Goal: Answer question/provide support: Share knowledge or assist other users

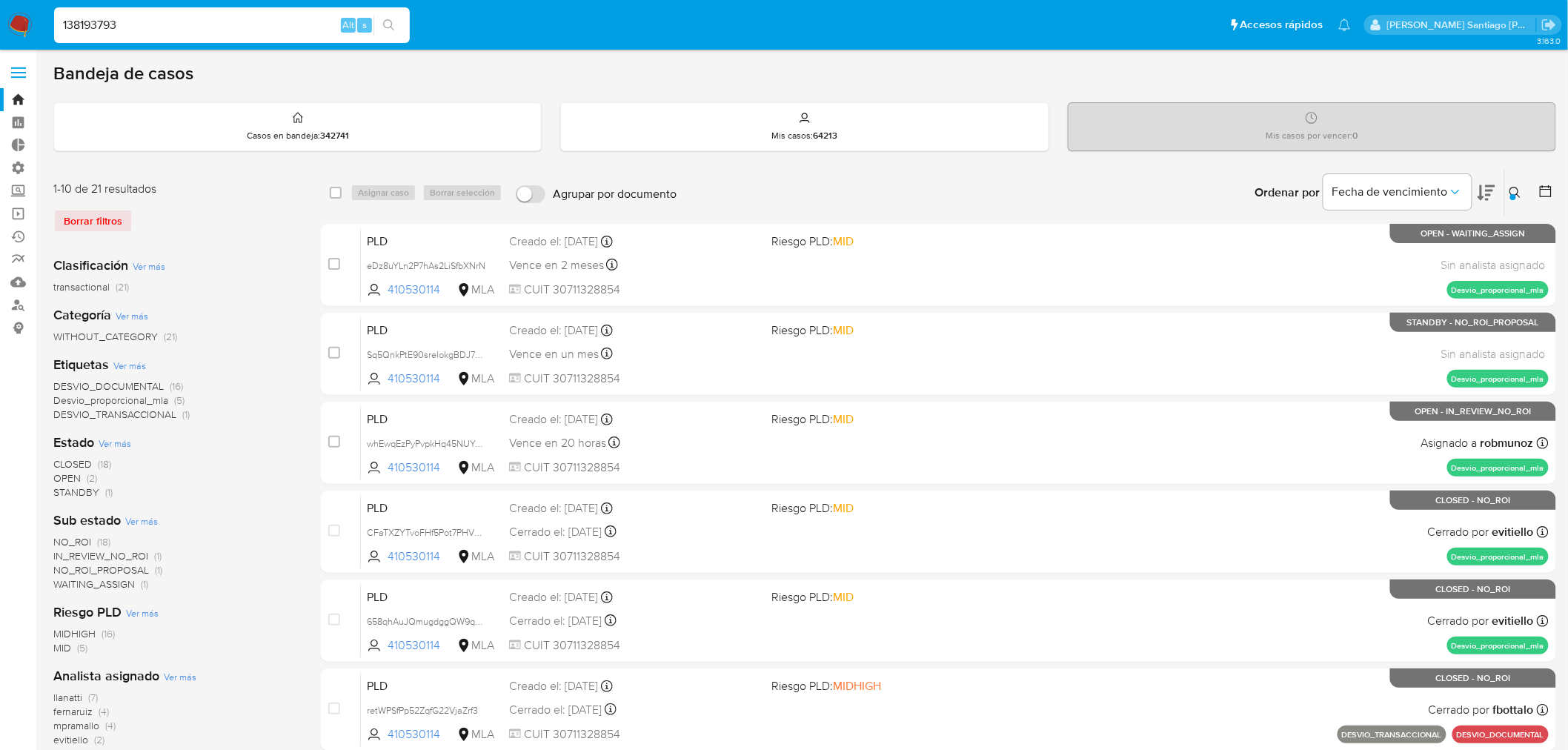
type input "138193793"
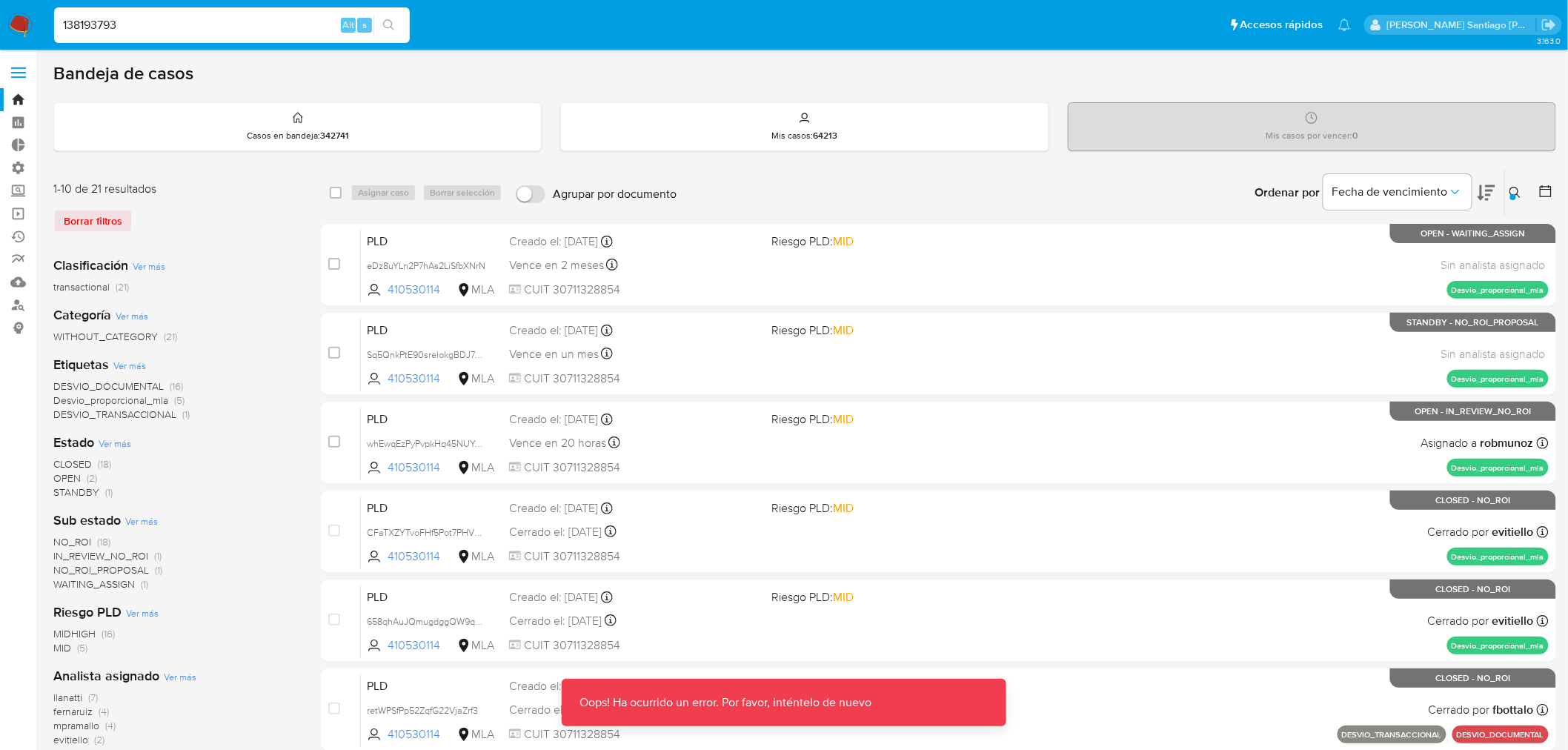
click at [11, 29] on img at bounding box center [20, 25] width 25 height 25
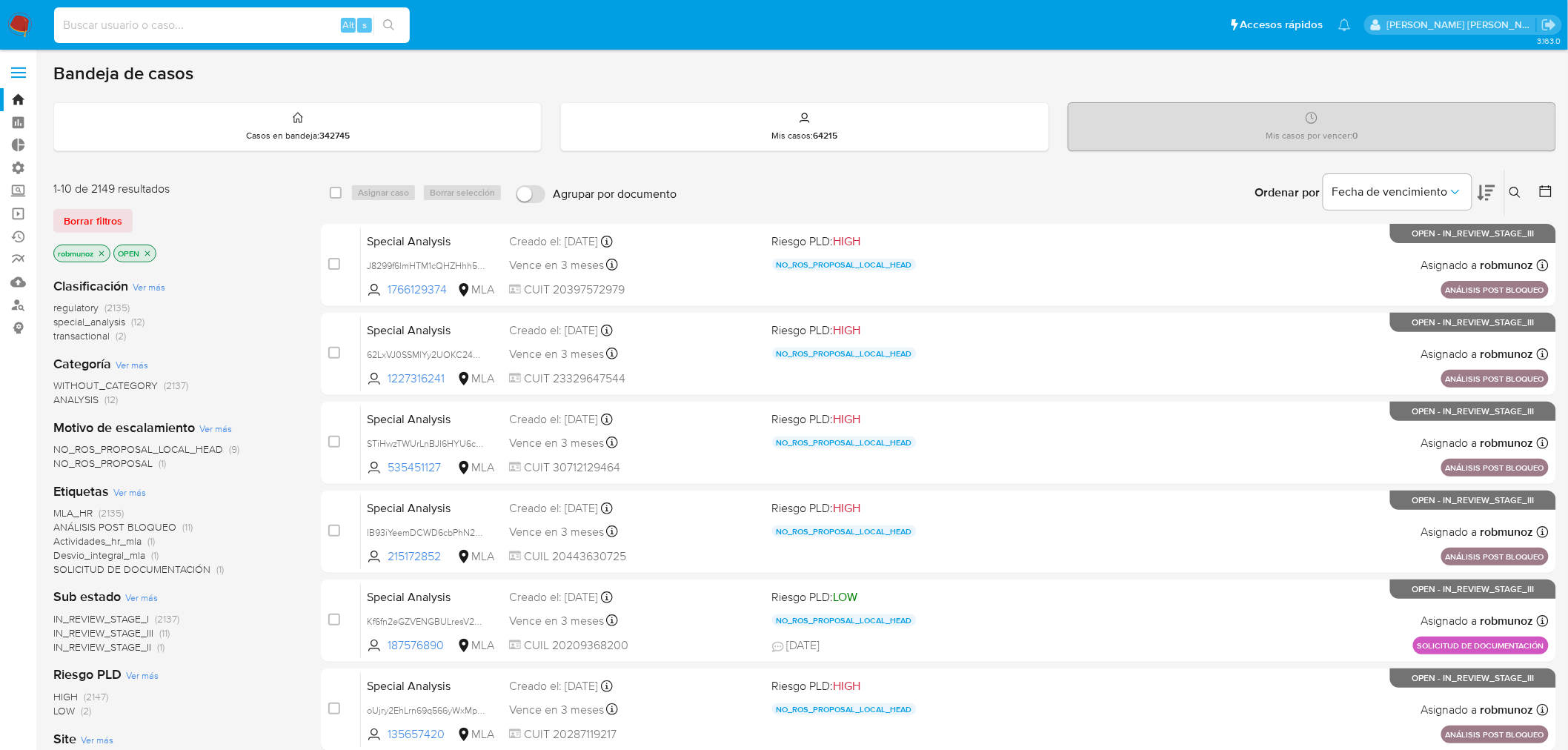
click at [311, 23] on input at bounding box center [232, 25] width 355 height 19
paste input "138193793"
type input "138193793"
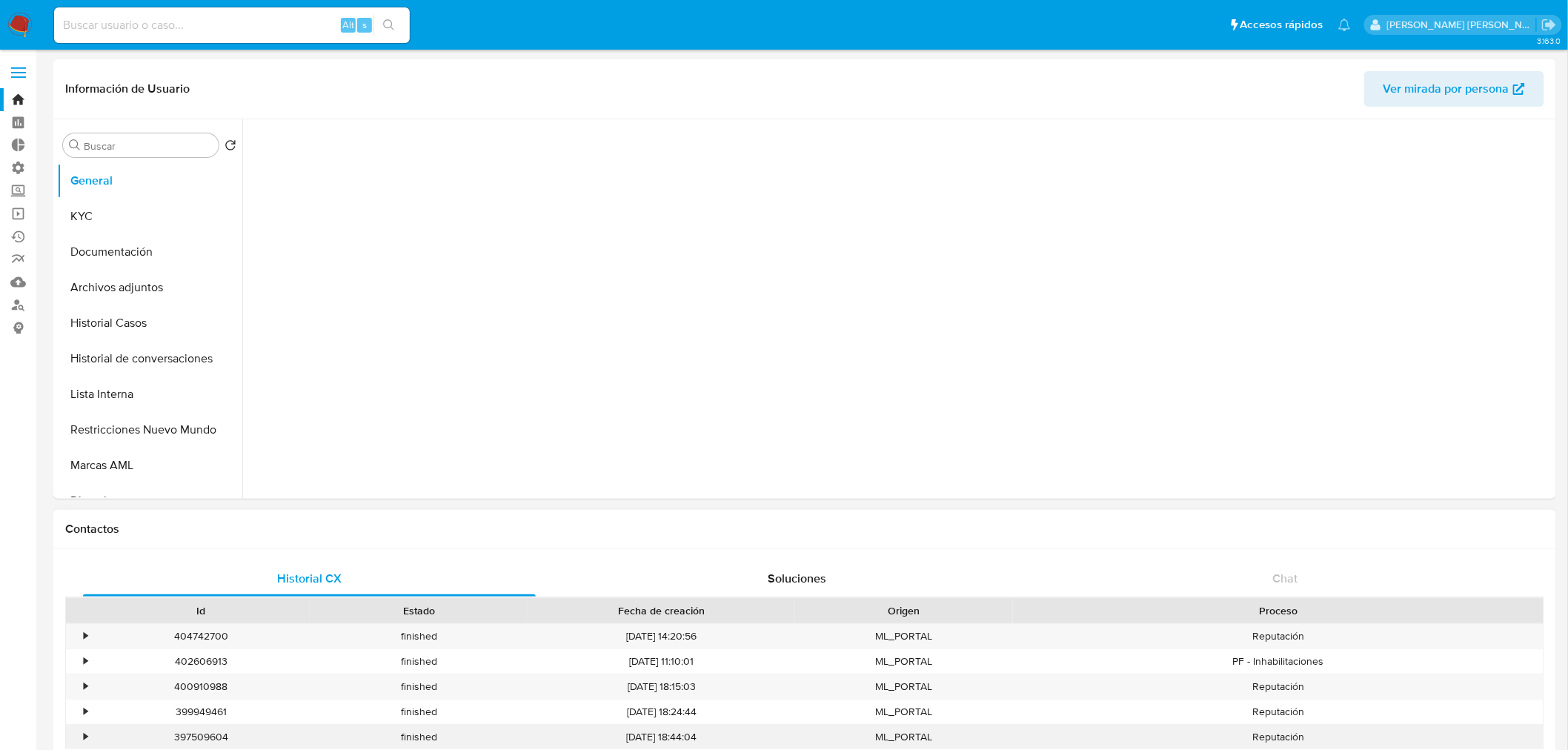
select select "10"
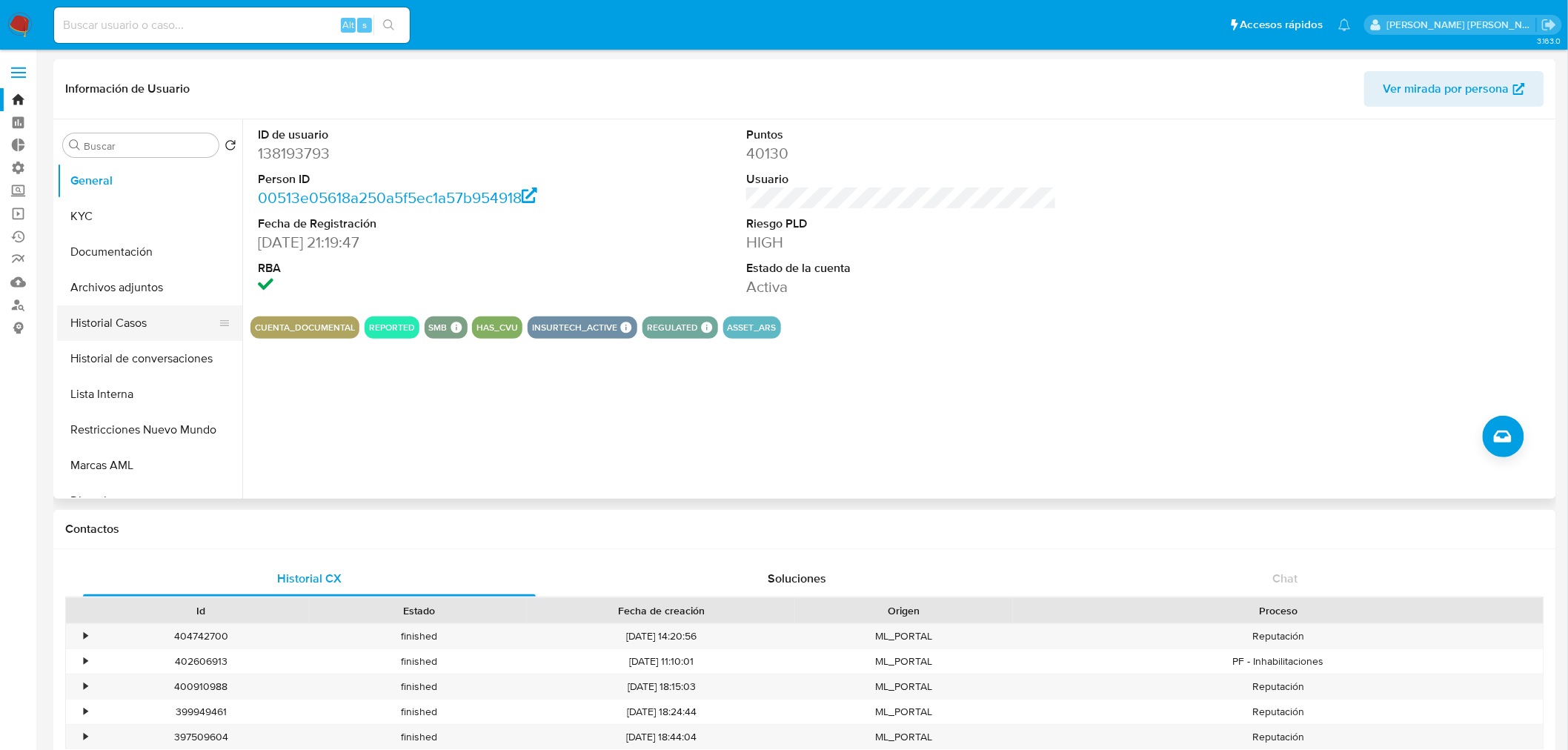
click at [122, 331] on button "Historial Casos" at bounding box center [144, 323] width 174 height 35
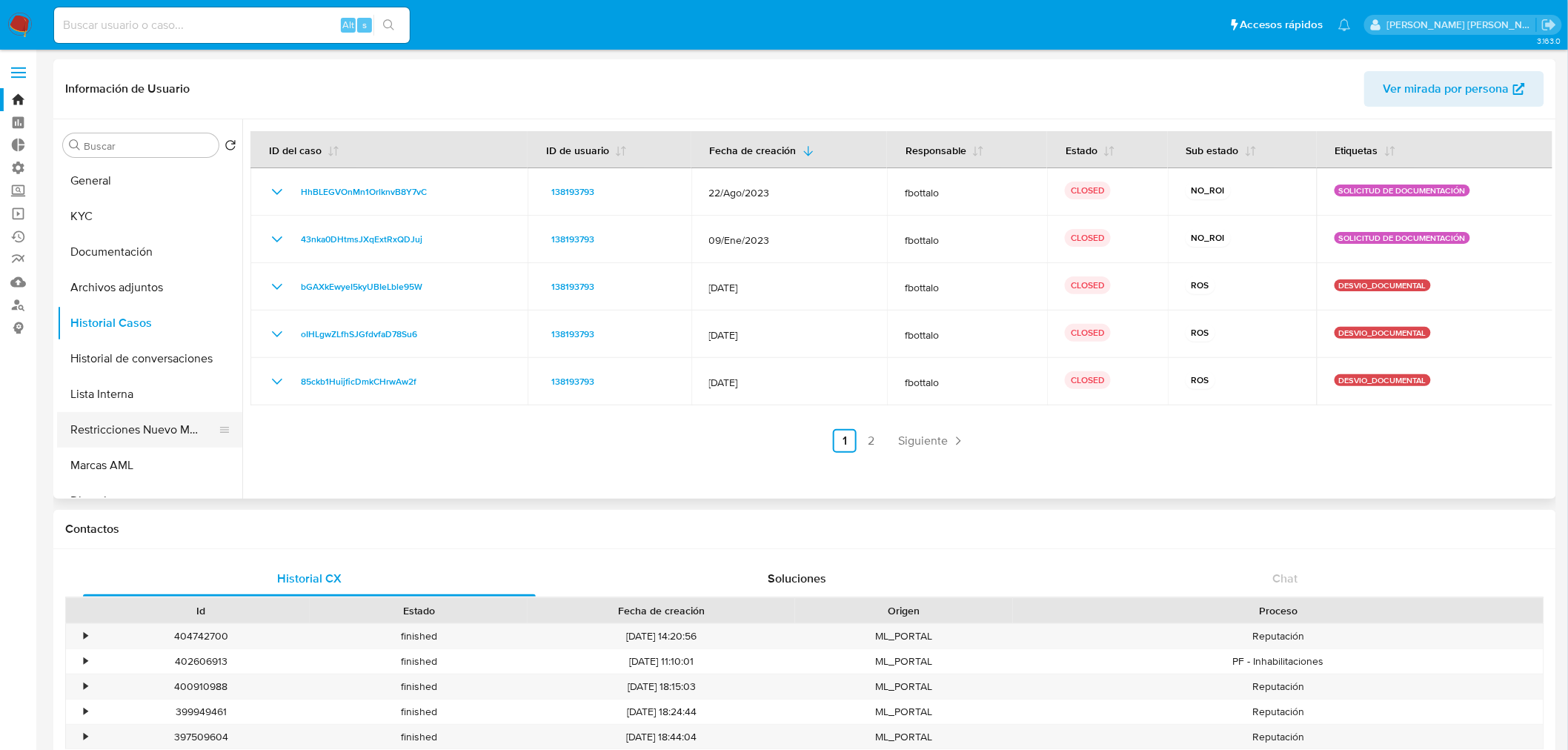
click at [149, 430] on button "Restricciones Nuevo Mundo" at bounding box center [144, 429] width 174 height 35
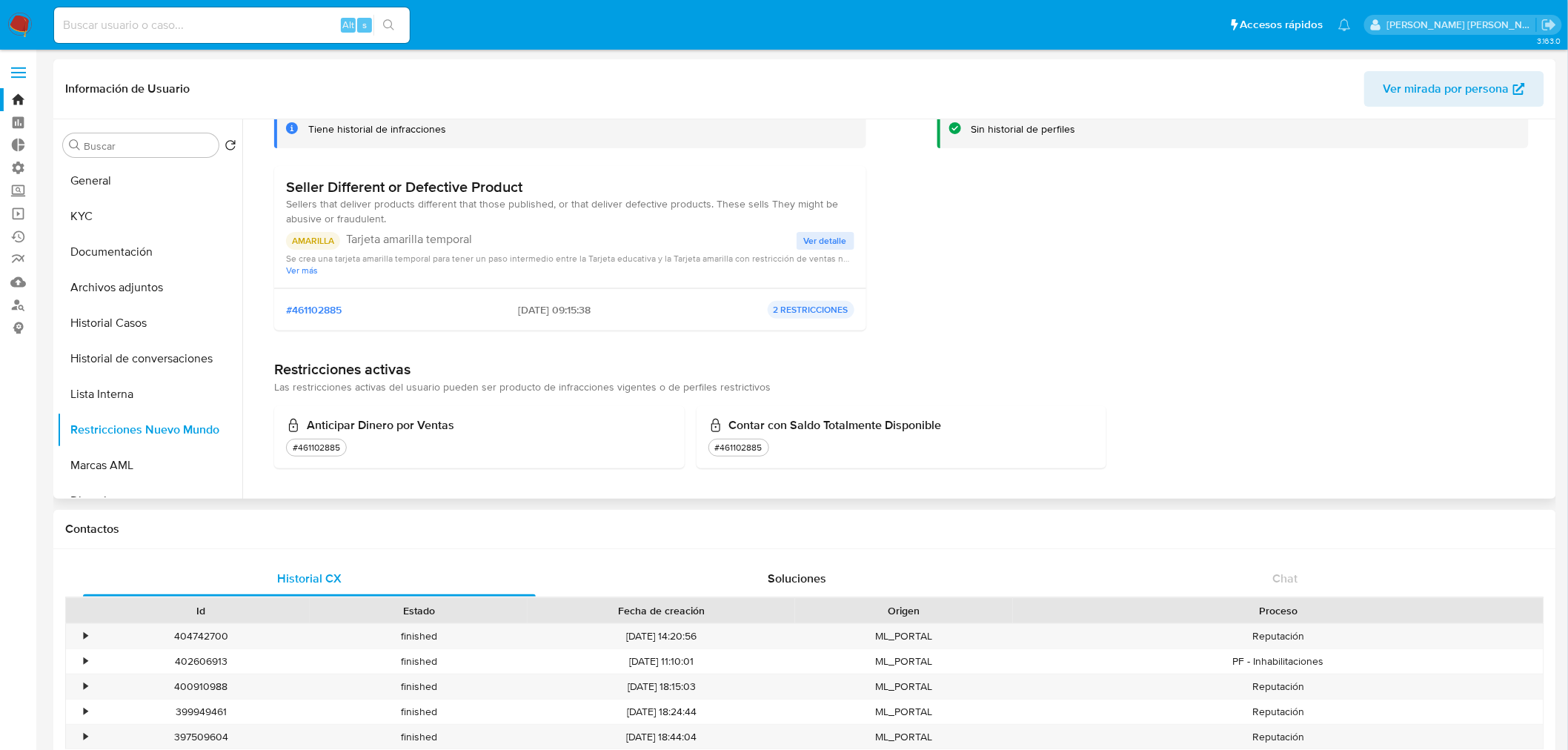
scroll to position [106, 0]
click at [122, 23] on input at bounding box center [232, 25] width 355 height 19
paste input "1572884770"
type input "1572884770"
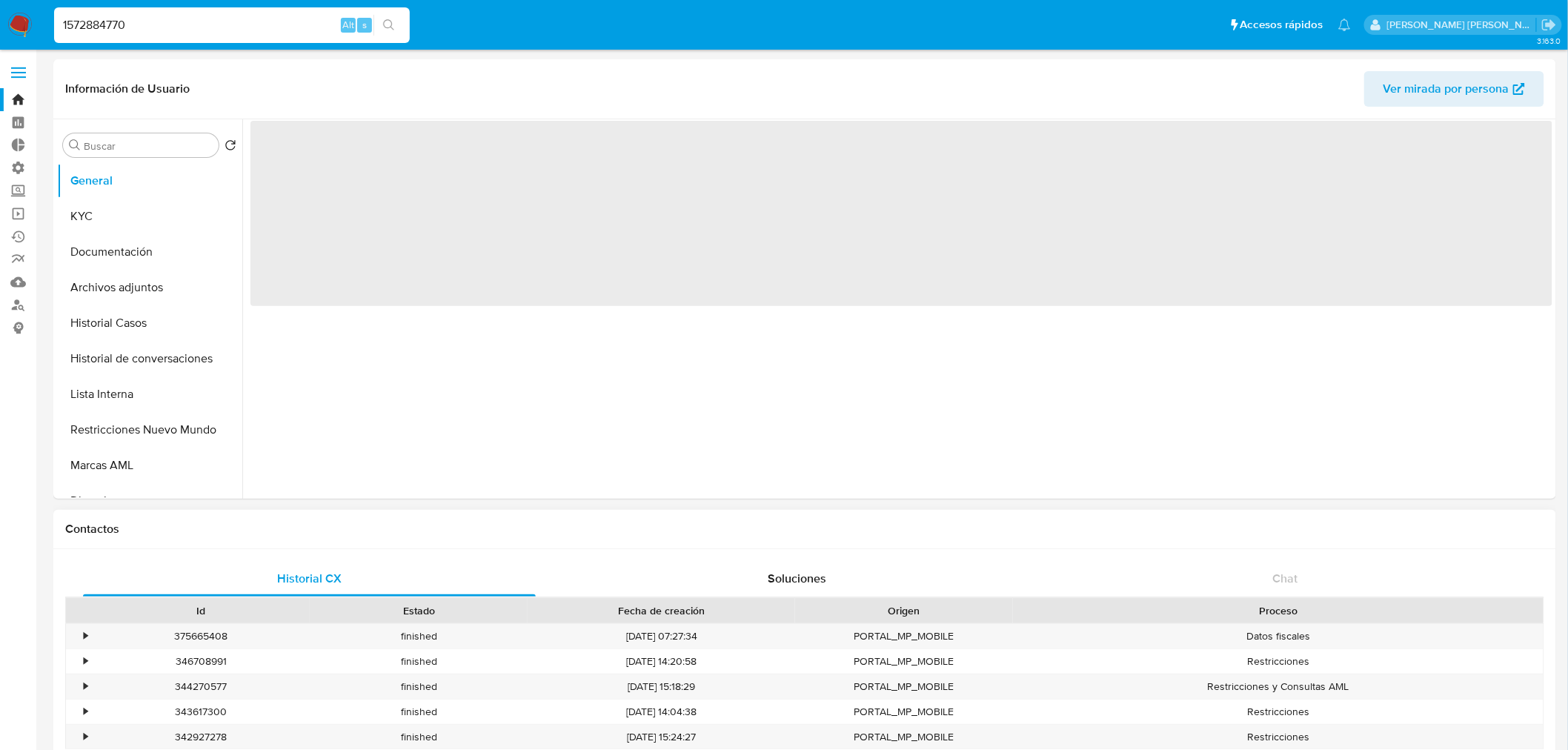
select select "10"
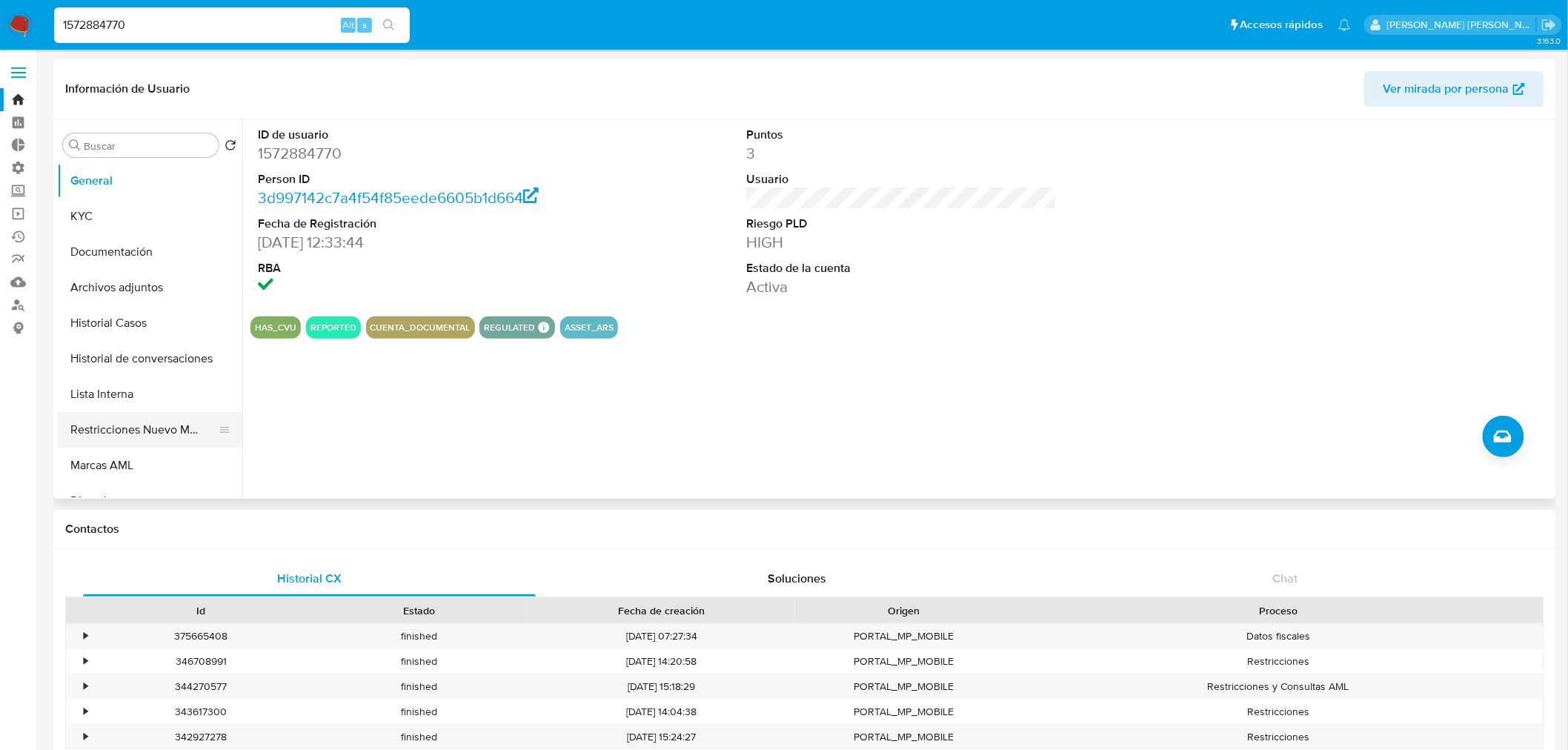
click at [153, 418] on button "Restricciones Nuevo Mundo" at bounding box center [144, 429] width 174 height 35
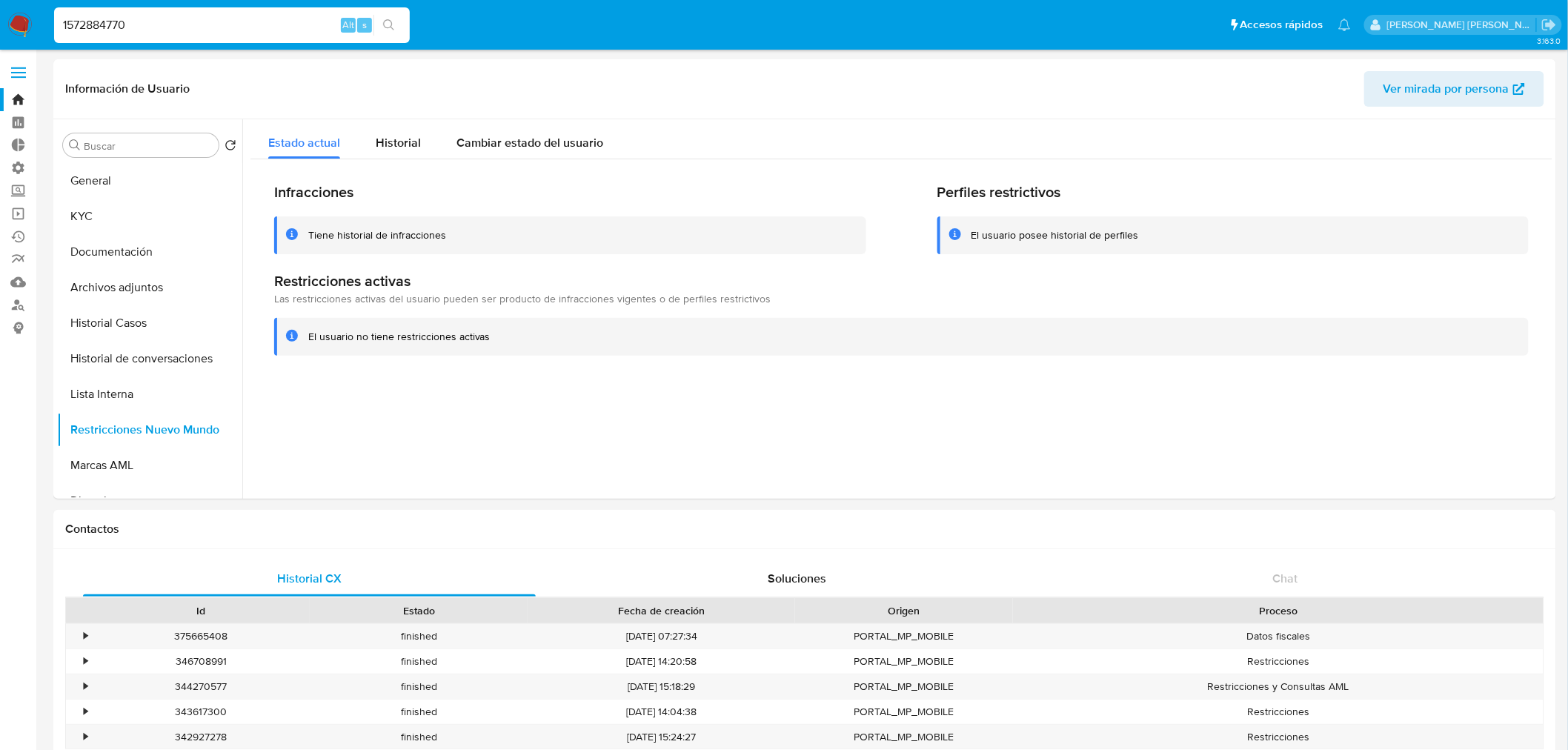
click at [125, 27] on input "1572884770" at bounding box center [232, 25] width 355 height 19
click at [125, 26] on input "1572884770" at bounding box center [232, 25] width 355 height 19
paste input "568376463"
type input "568376463"
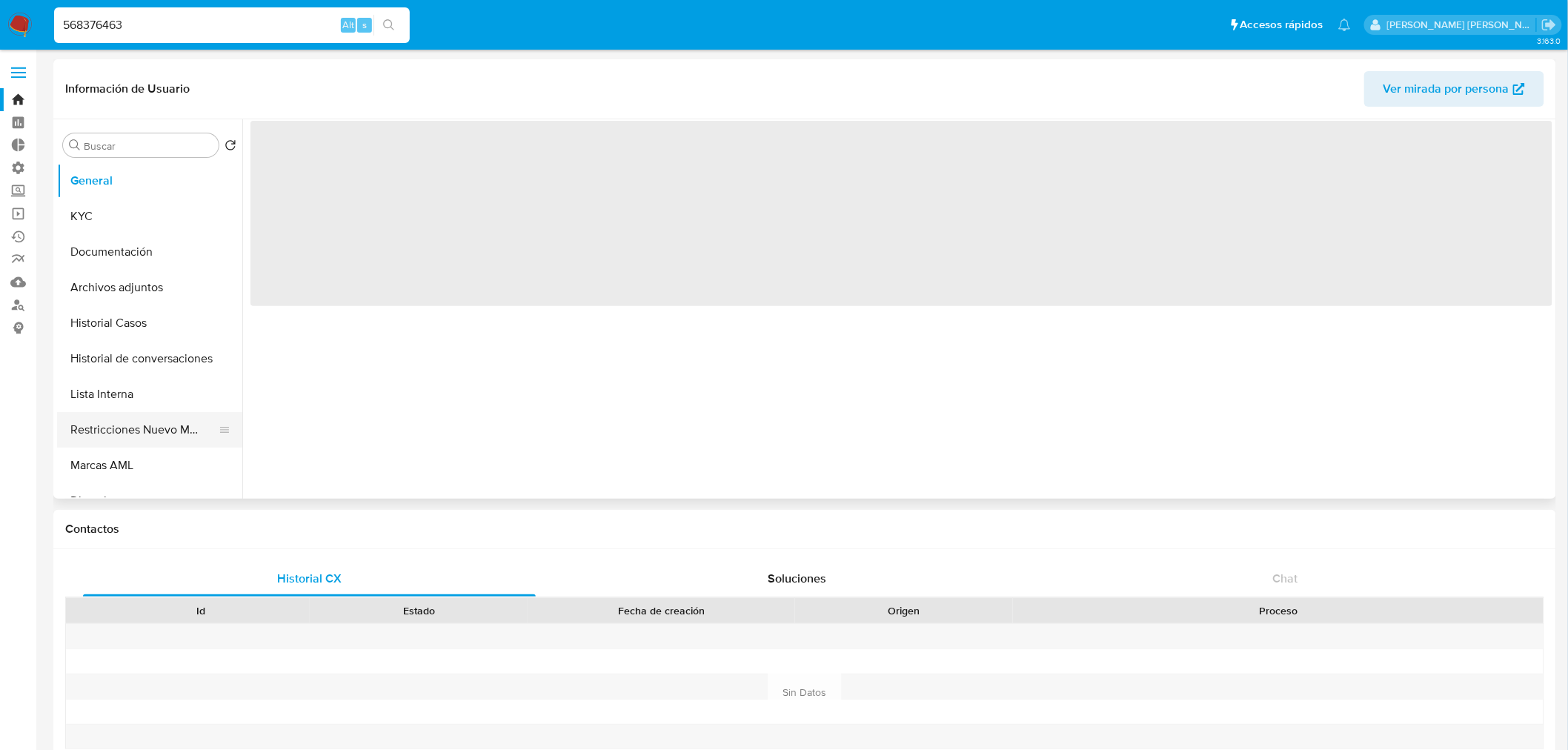
click at [137, 434] on button "Restricciones Nuevo Mundo" at bounding box center [144, 429] width 174 height 35
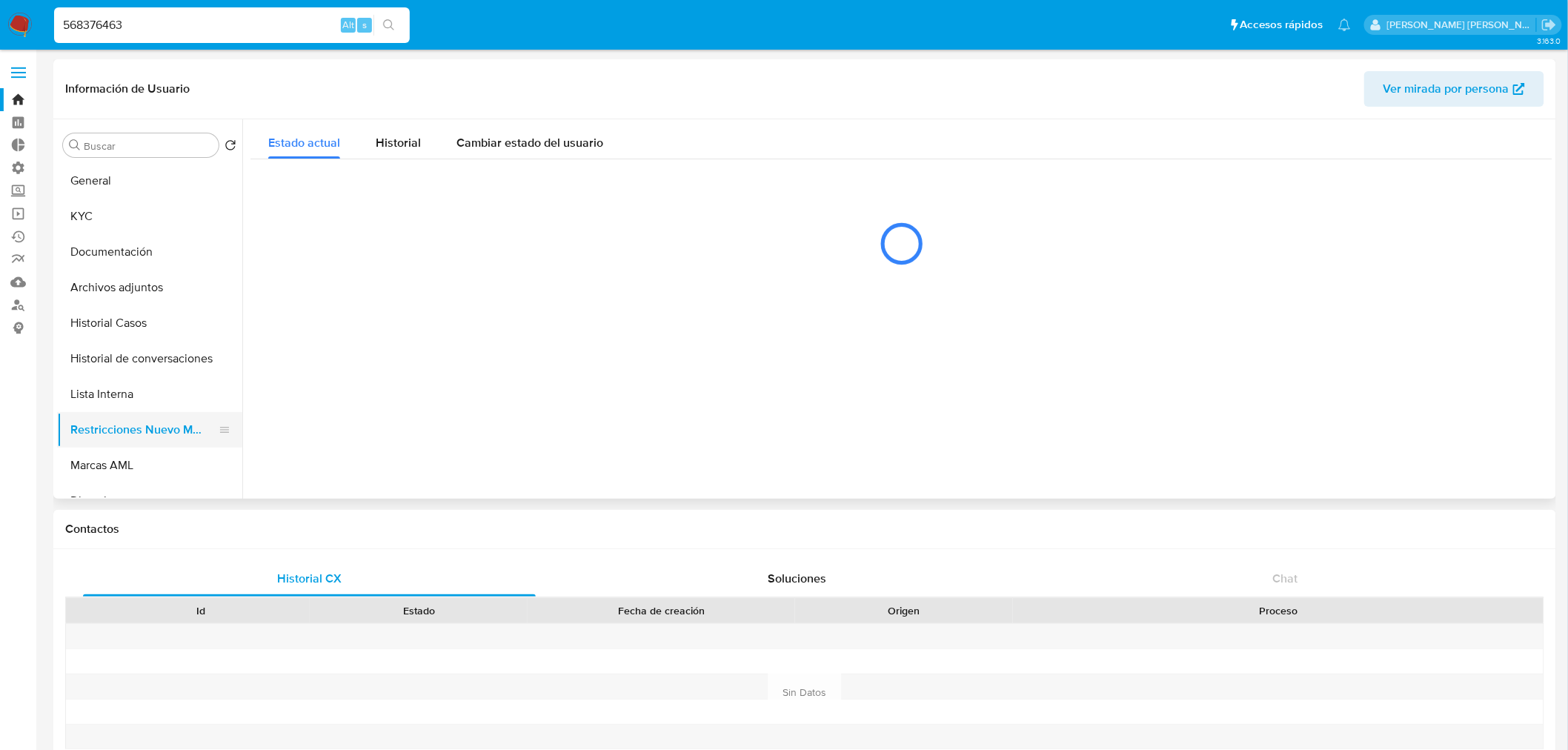
select select "10"
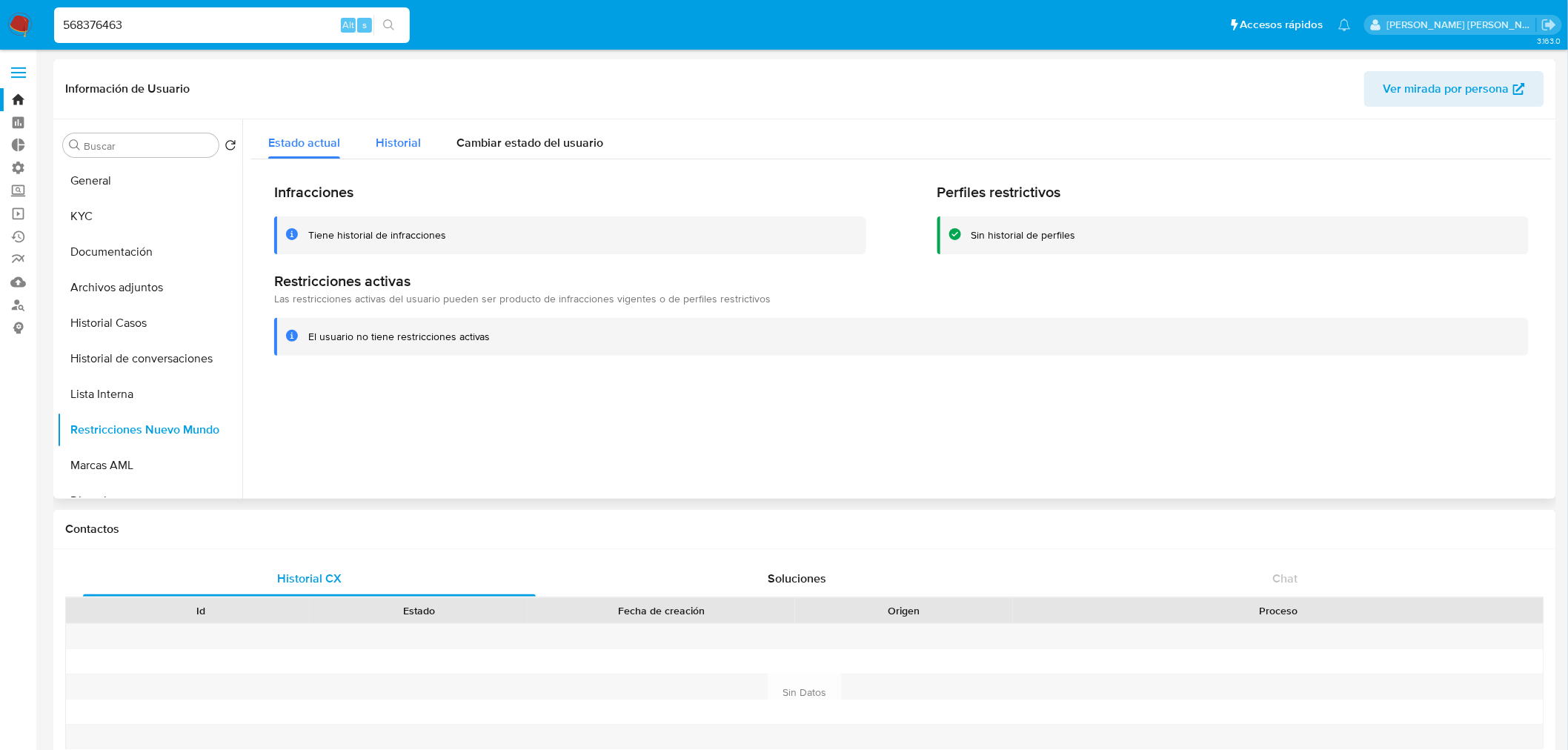
click at [404, 150] on span "Historial" at bounding box center [398, 143] width 45 height 17
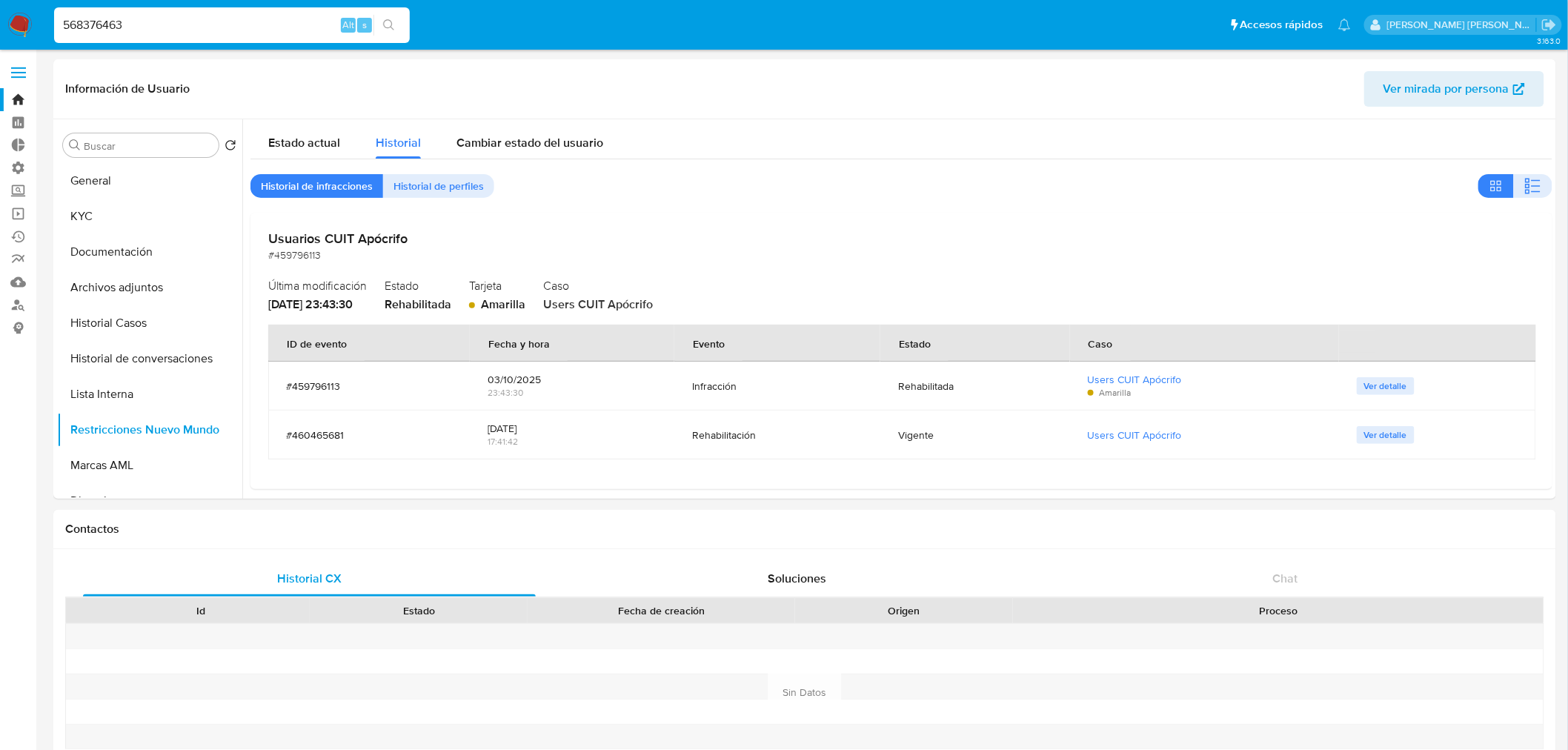
click at [124, 29] on input "568376463" at bounding box center [232, 25] width 355 height 19
paste input "1572884770"
type input "1572884770"
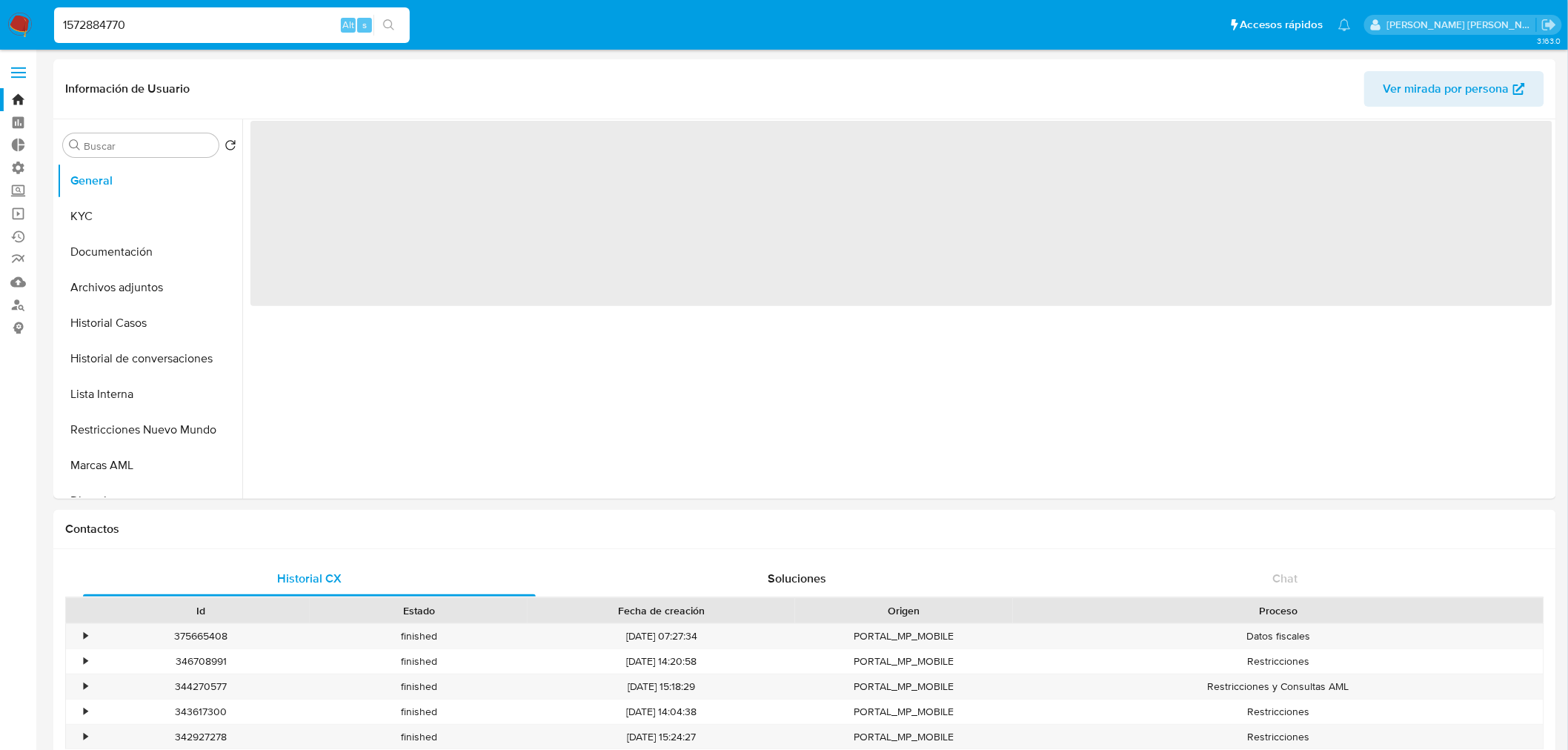
select select "10"
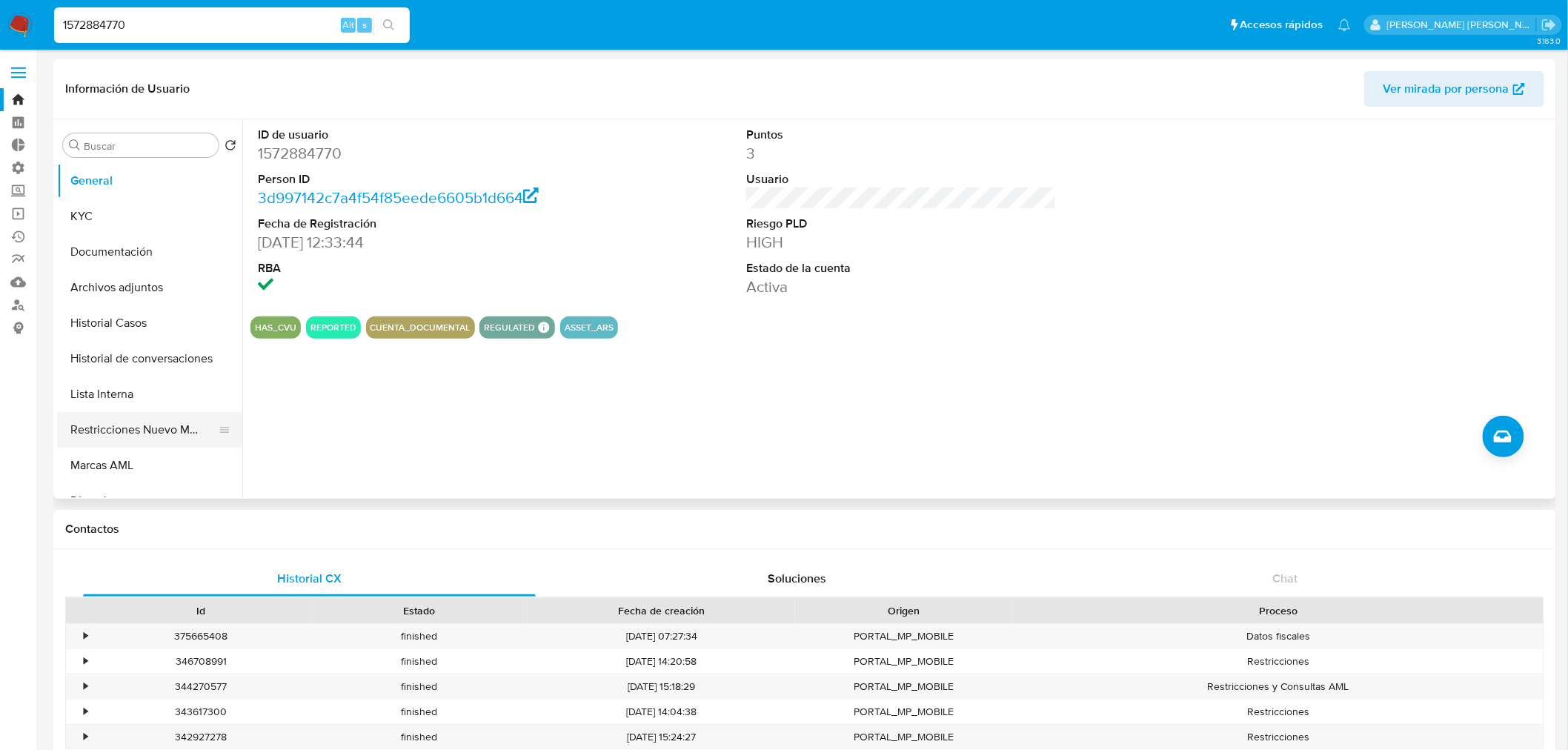
click at [120, 432] on button "Restricciones Nuevo Mundo" at bounding box center [144, 429] width 174 height 35
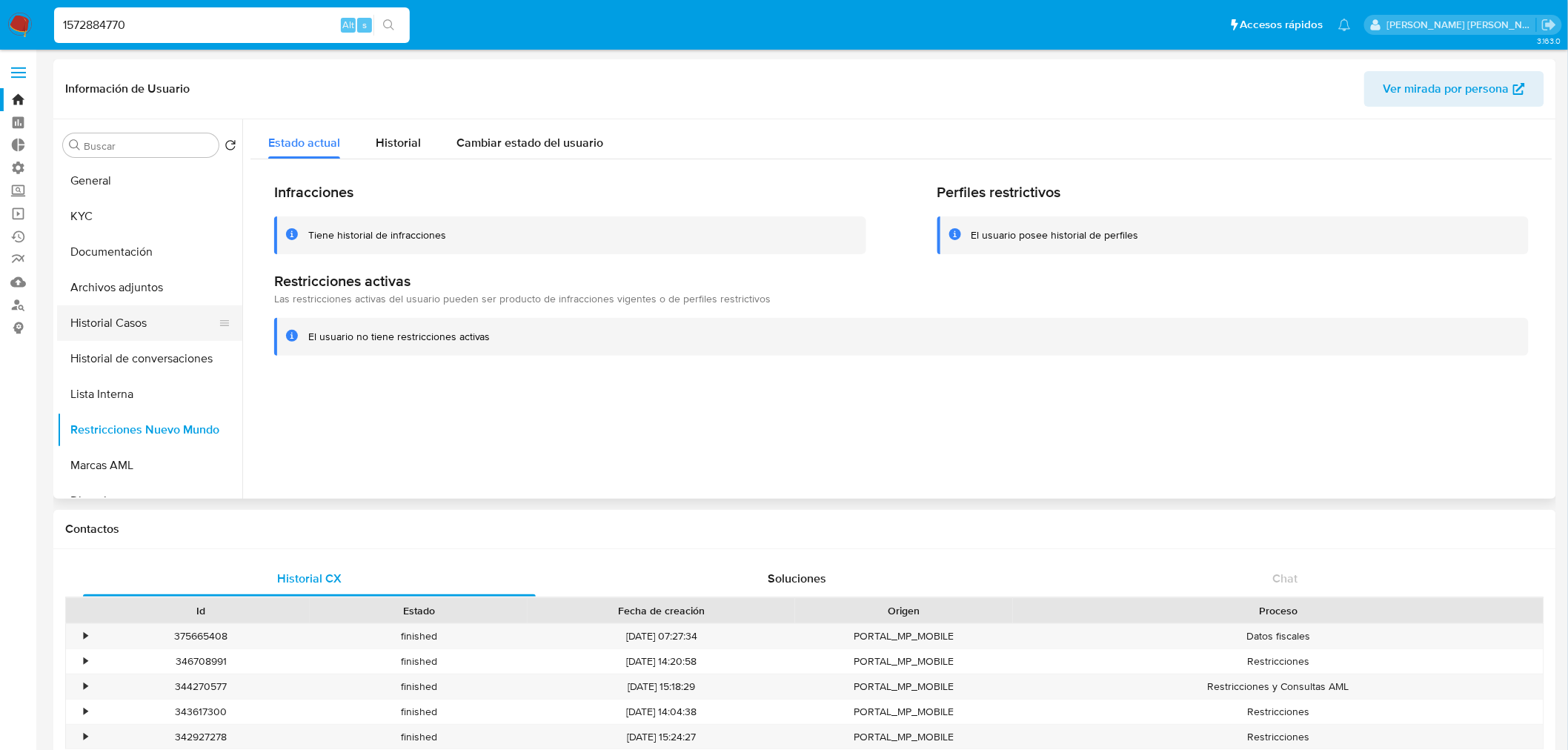
click at [127, 322] on button "Historial Casos" at bounding box center [144, 323] width 174 height 35
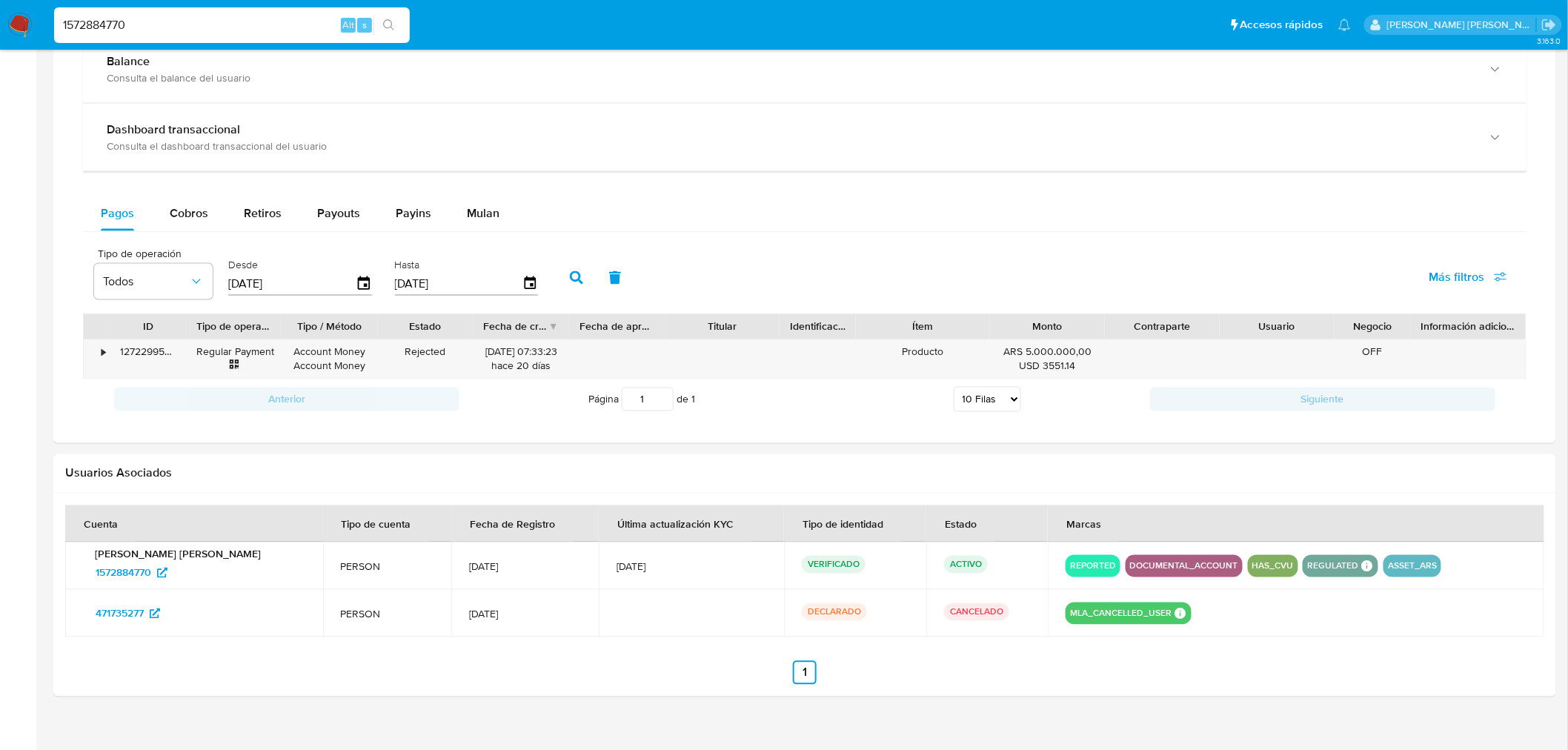
scroll to position [875, 0]
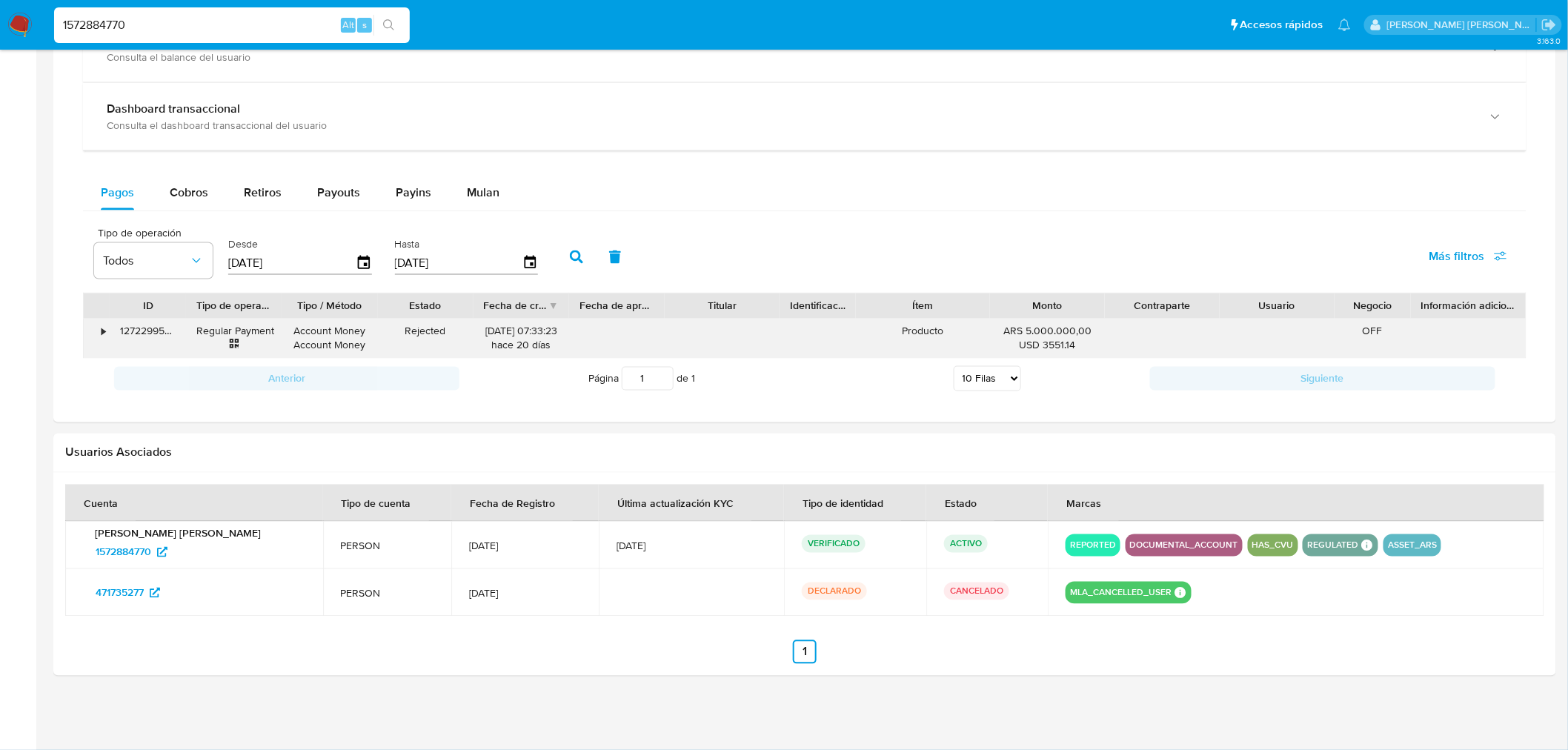
click at [91, 331] on div "•" at bounding box center [97, 338] width 26 height 39
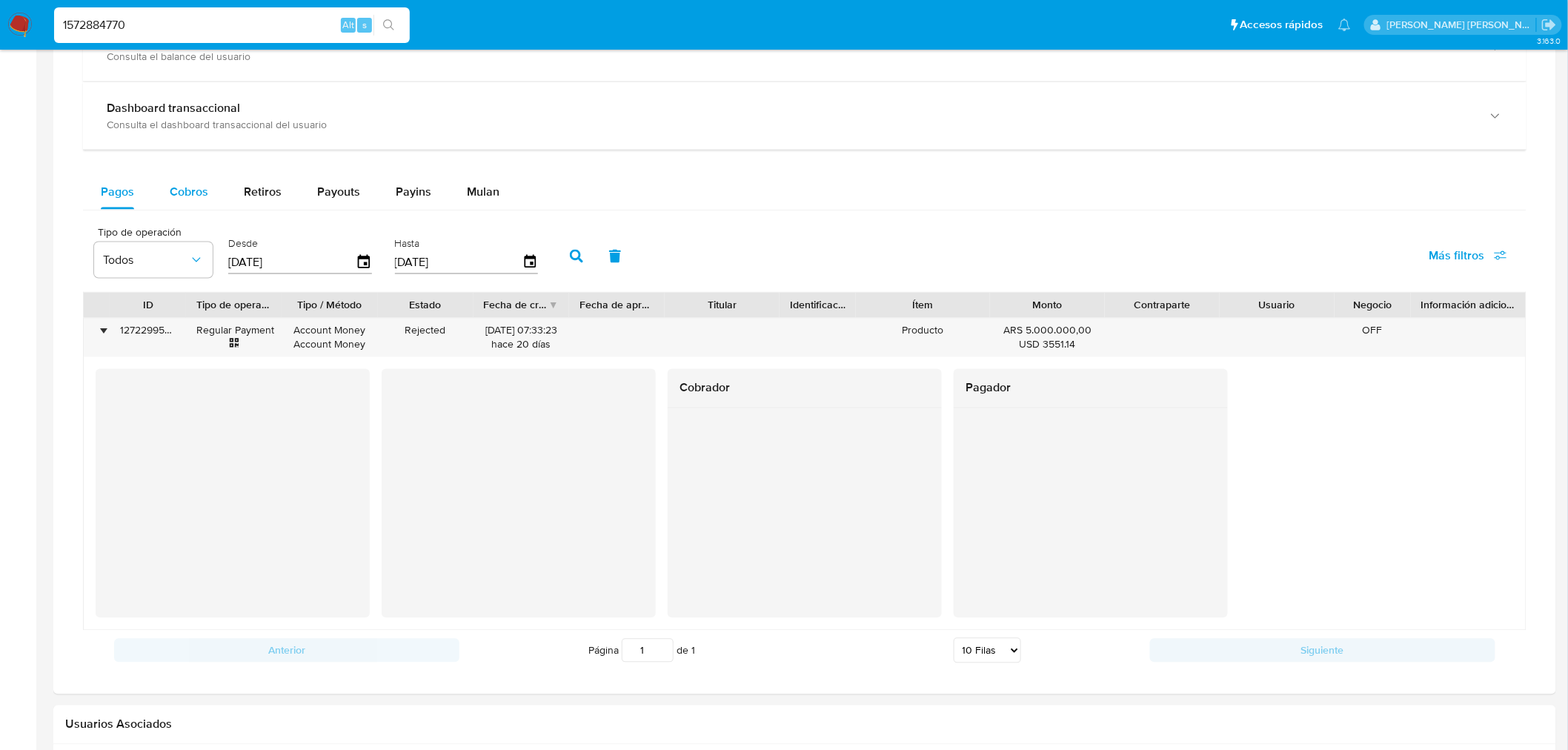
click at [198, 196] on span "Cobros" at bounding box center [189, 192] width 39 height 17
select select "10"
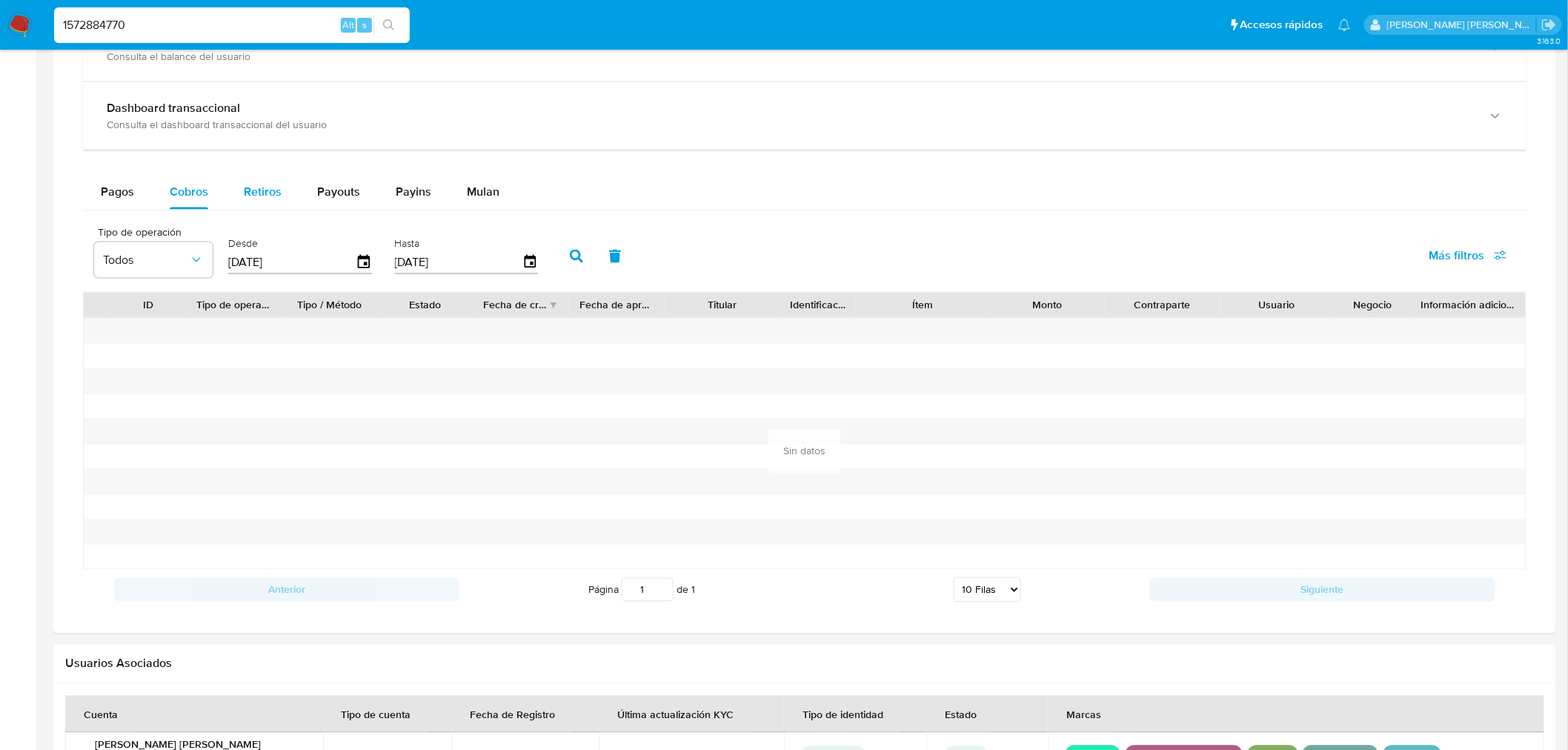
drag, startPoint x: 258, startPoint y: 190, endPoint x: 266, endPoint y: 196, distance: 10.0
click at [259, 196] on span "Retiros" at bounding box center [263, 192] width 38 height 17
select select "10"
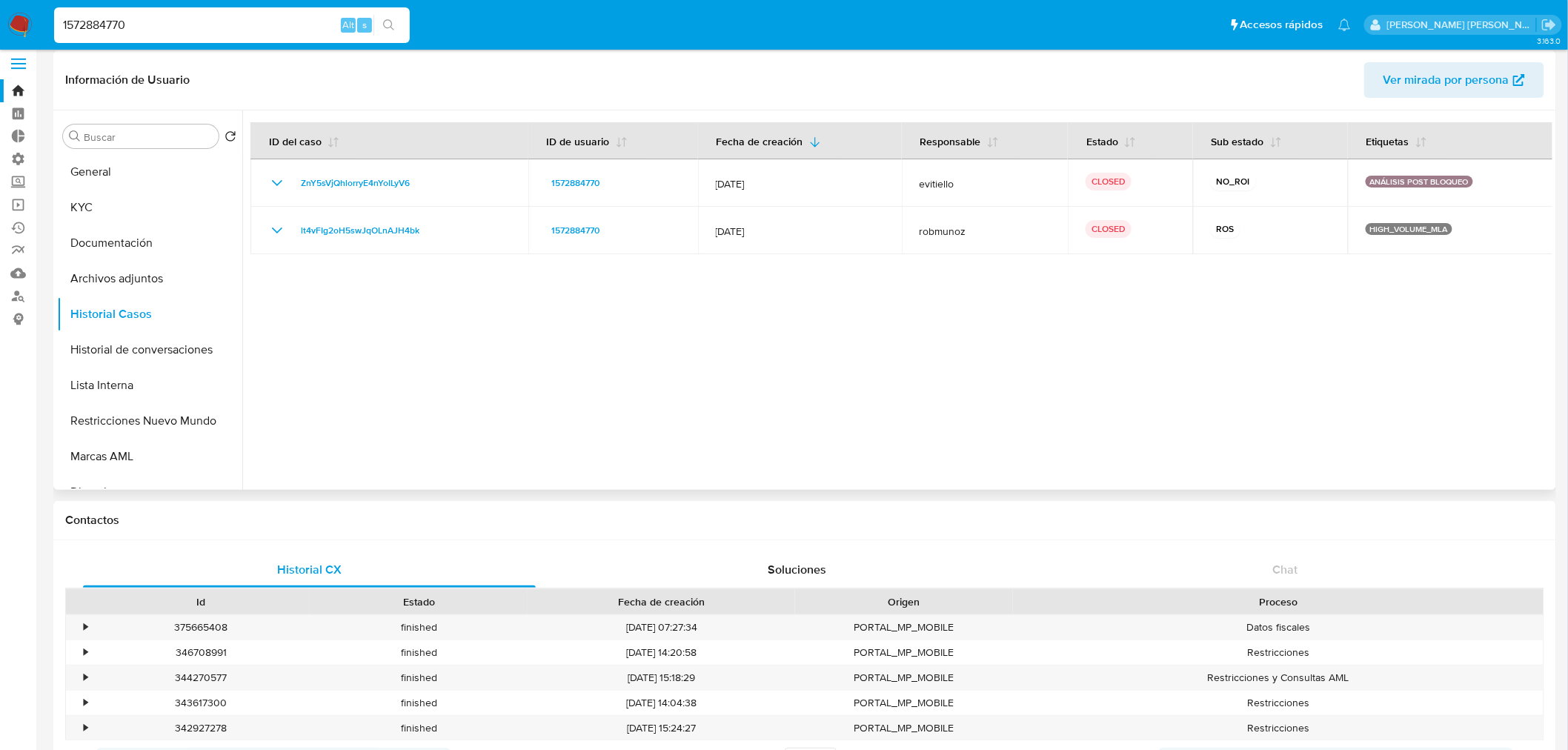
scroll to position [0, 0]
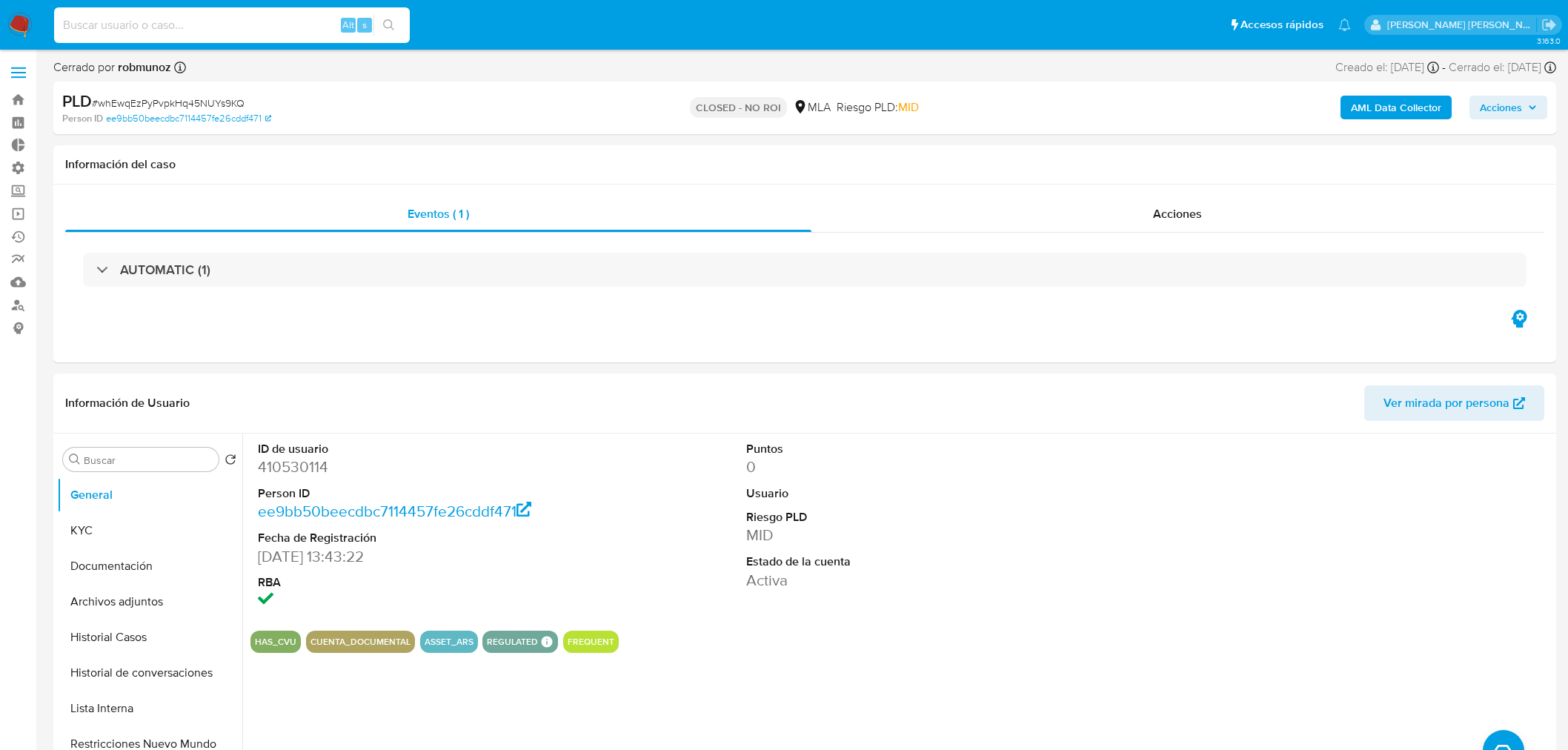
select select "10"
type input "1223219879"
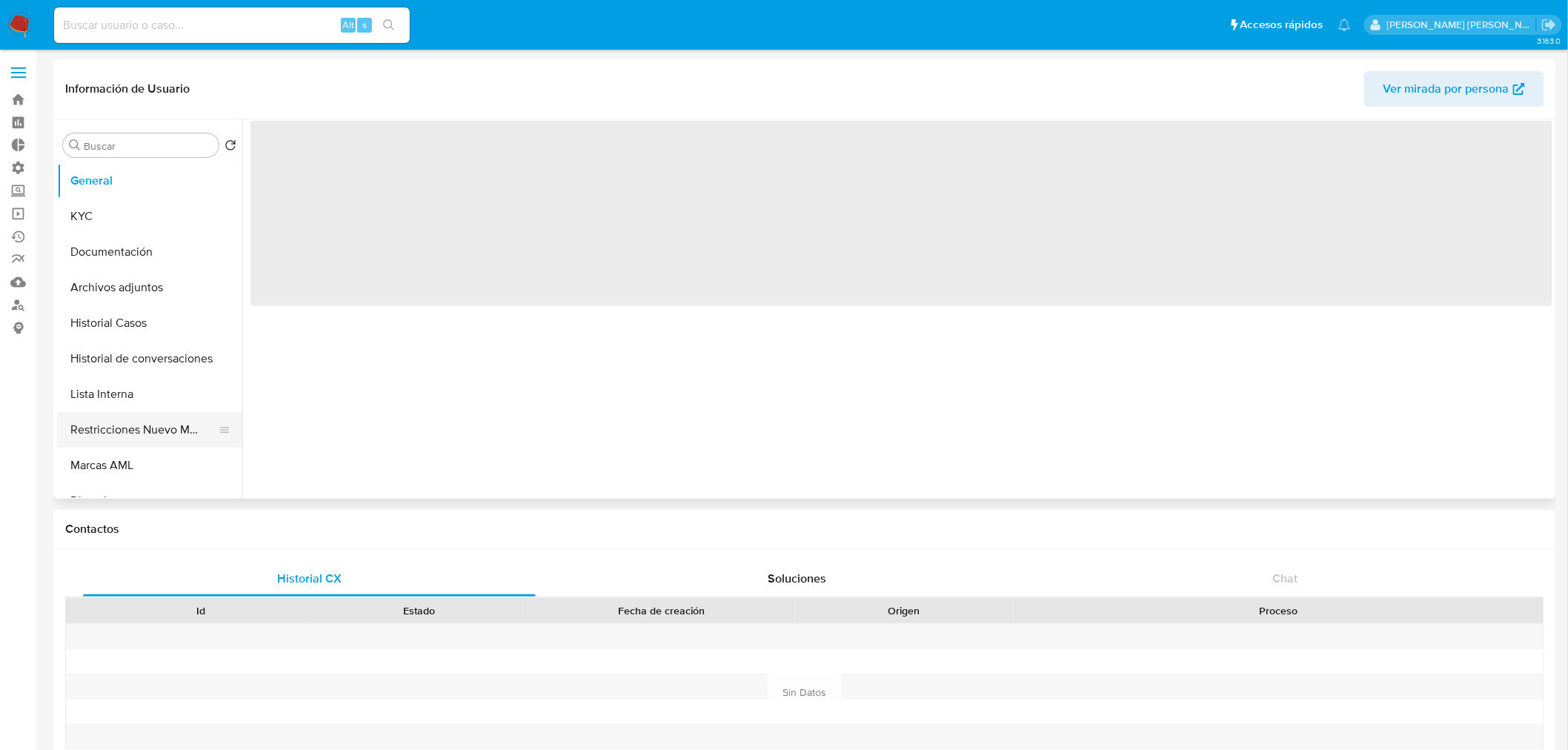
click at [160, 439] on button "Restricciones Nuevo Mundo" at bounding box center [144, 429] width 174 height 35
select select "10"
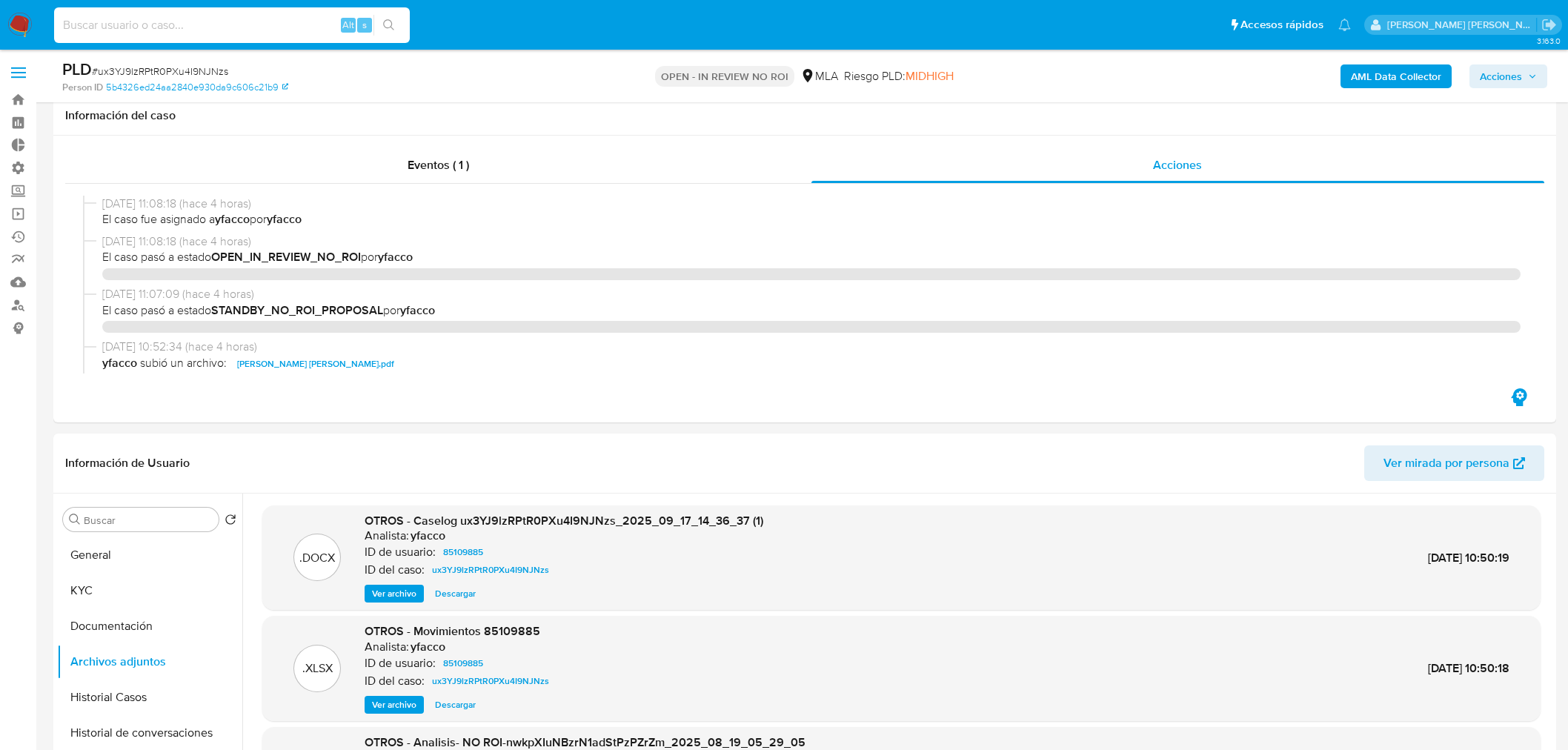
select select "10"
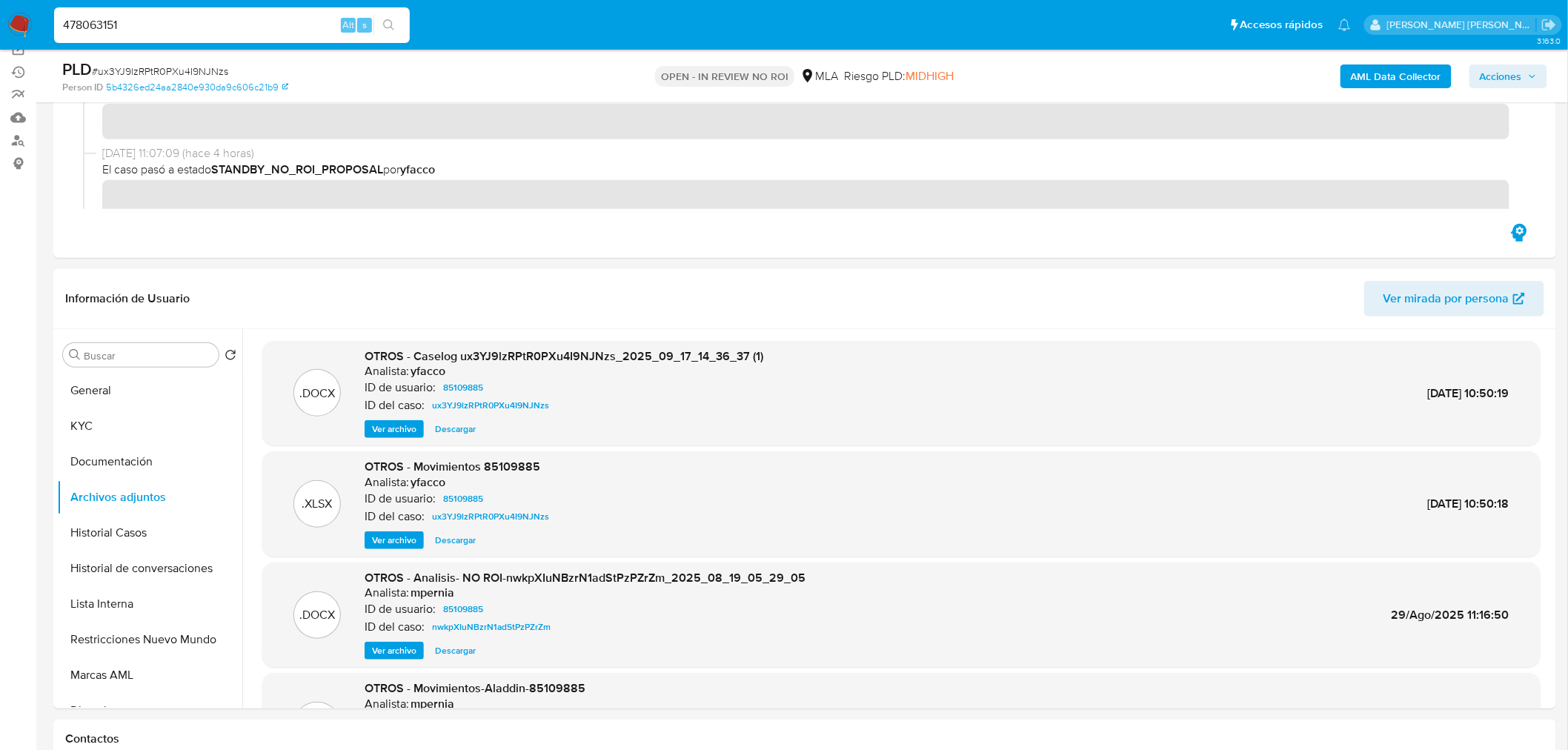
scroll to position [330, 0]
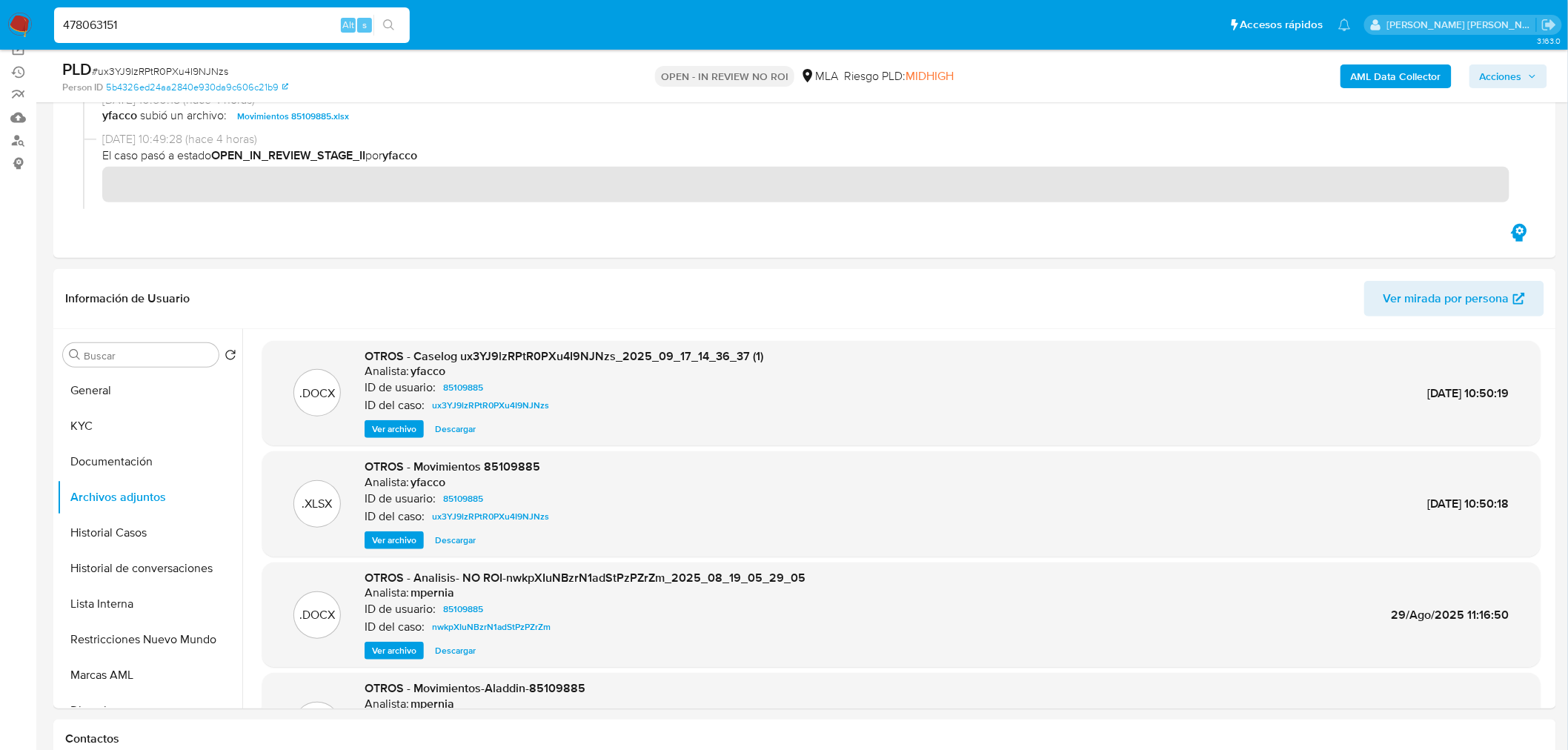
type input "478063151"
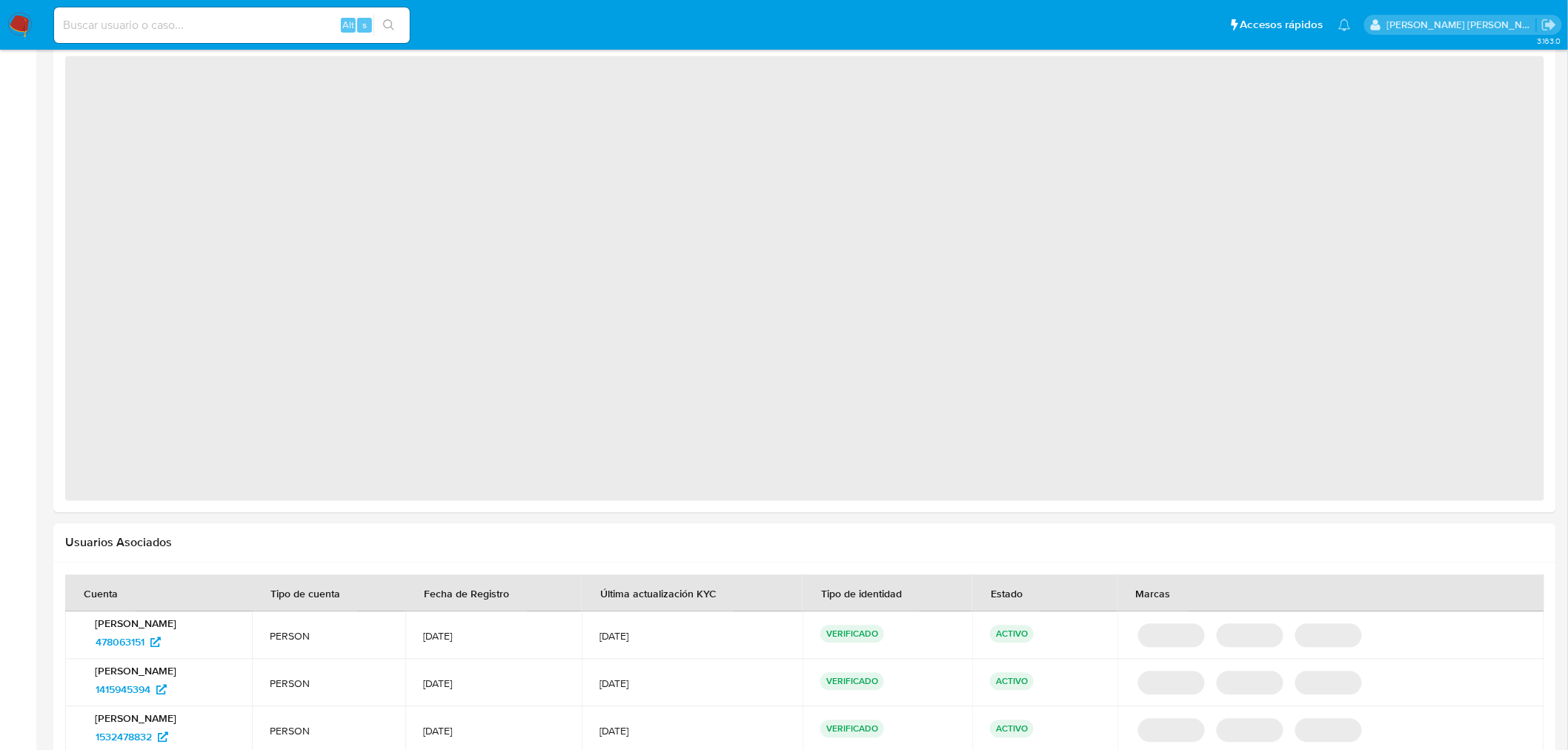
scroll to position [1157, 0]
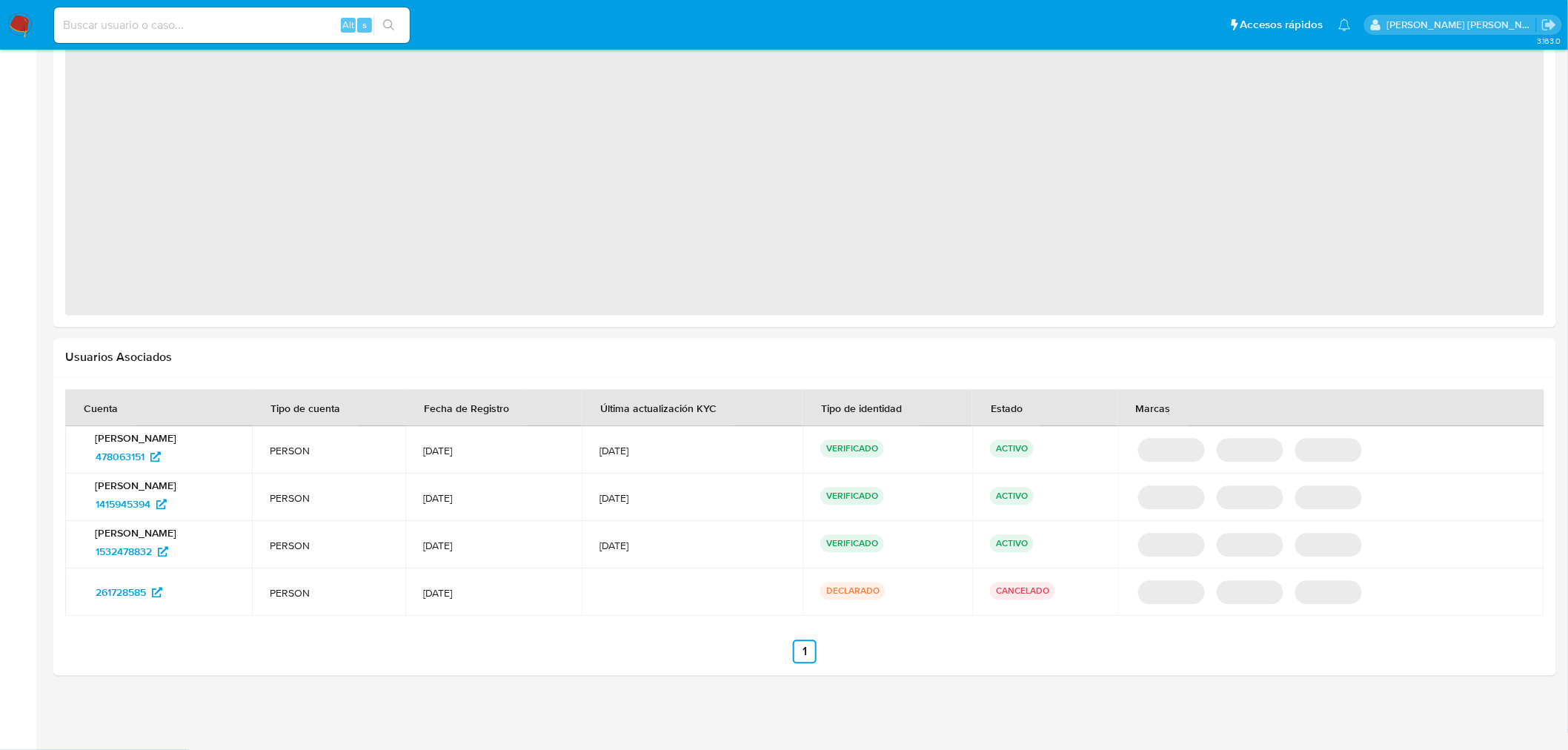
select select "10"
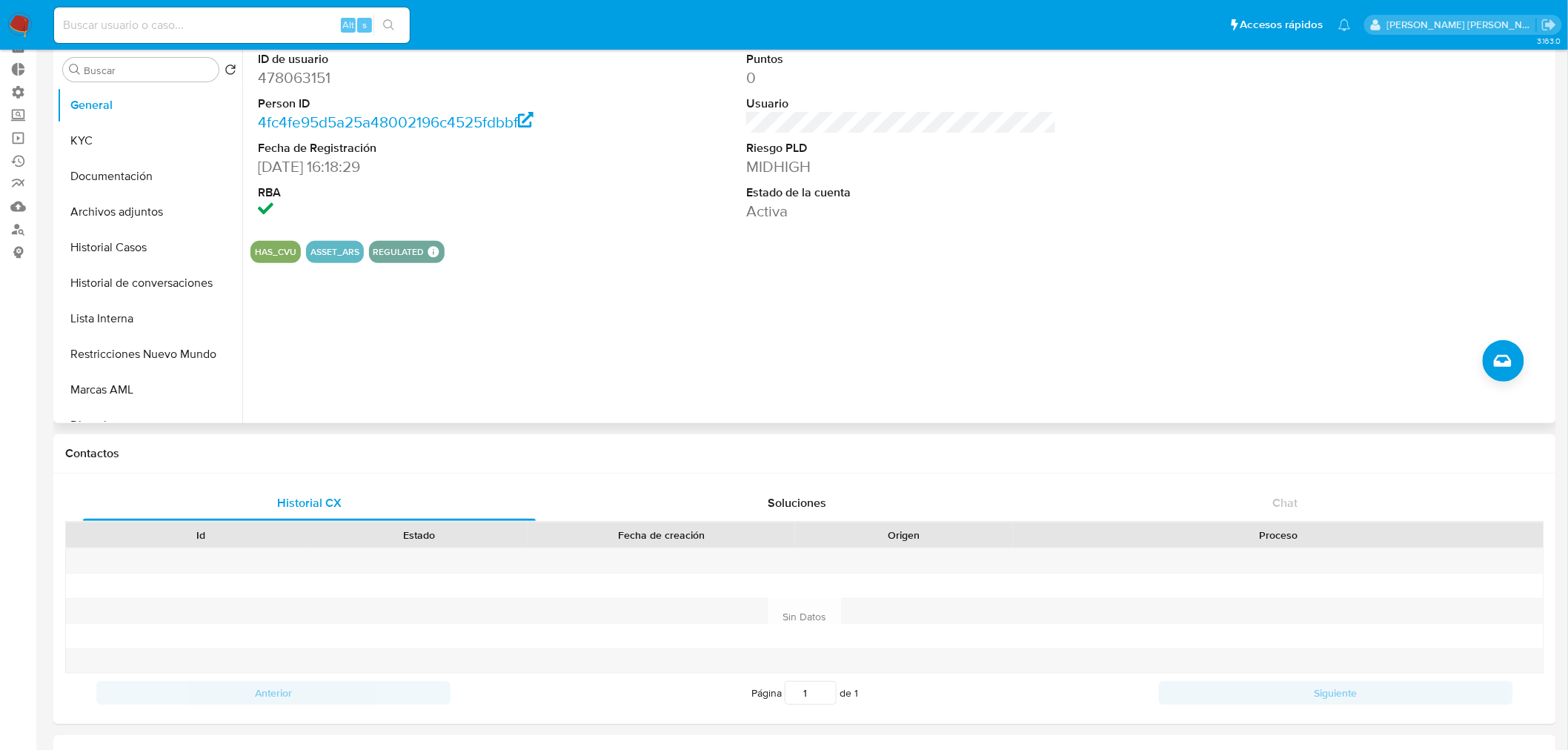
scroll to position [0, 0]
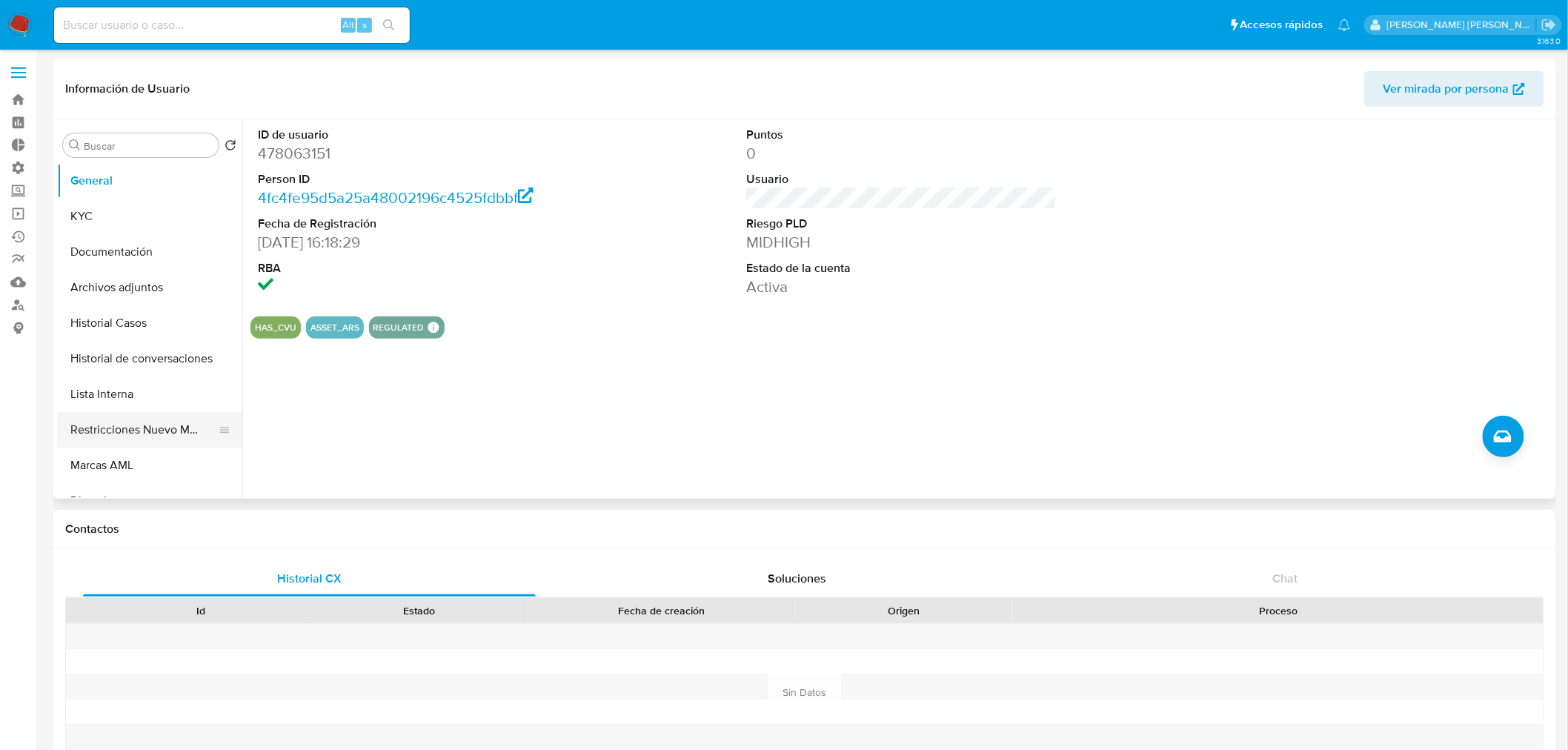
click at [167, 422] on button "Restricciones Nuevo Mundo" at bounding box center [144, 429] width 174 height 35
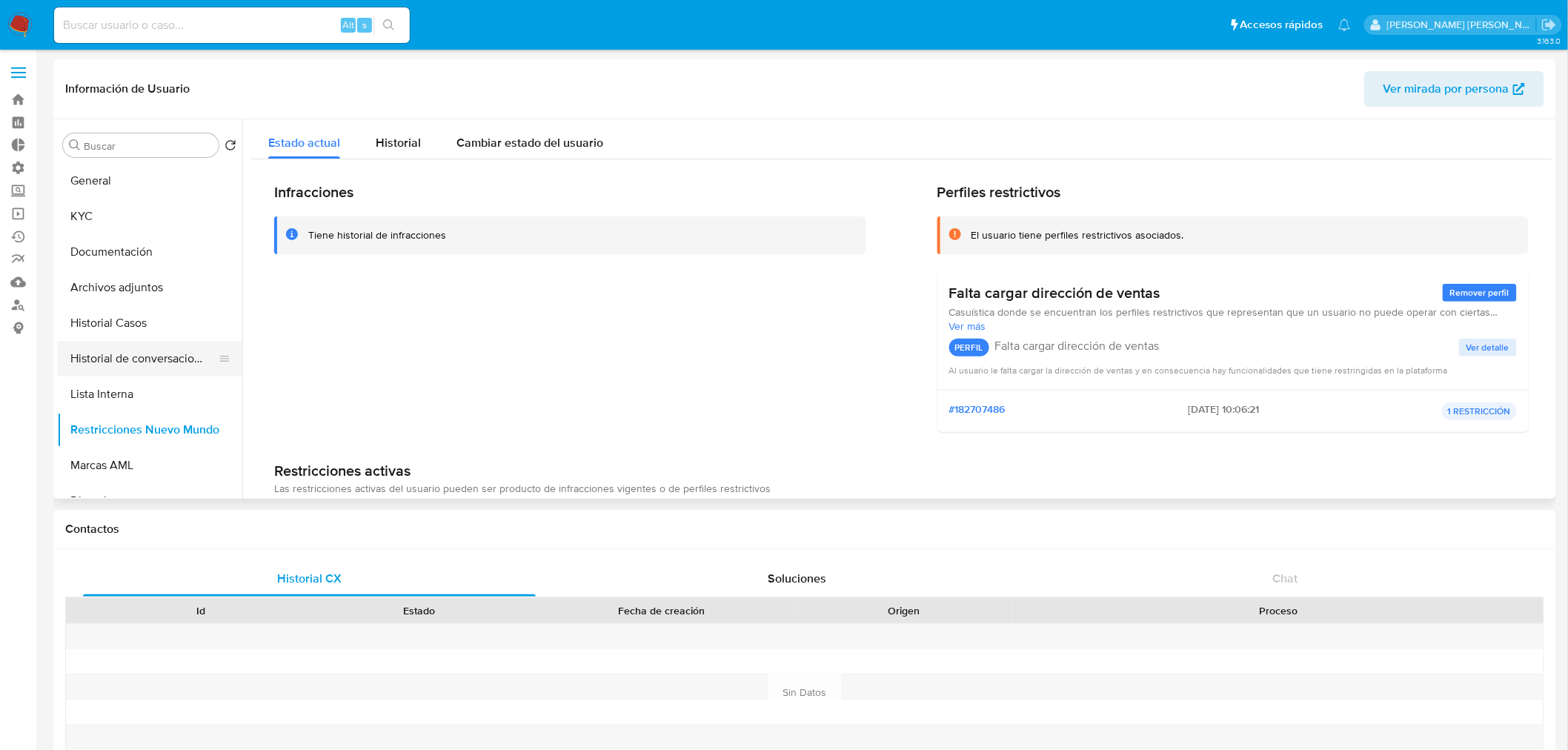
click at [153, 366] on button "Historial de conversaciones" at bounding box center [144, 358] width 174 height 35
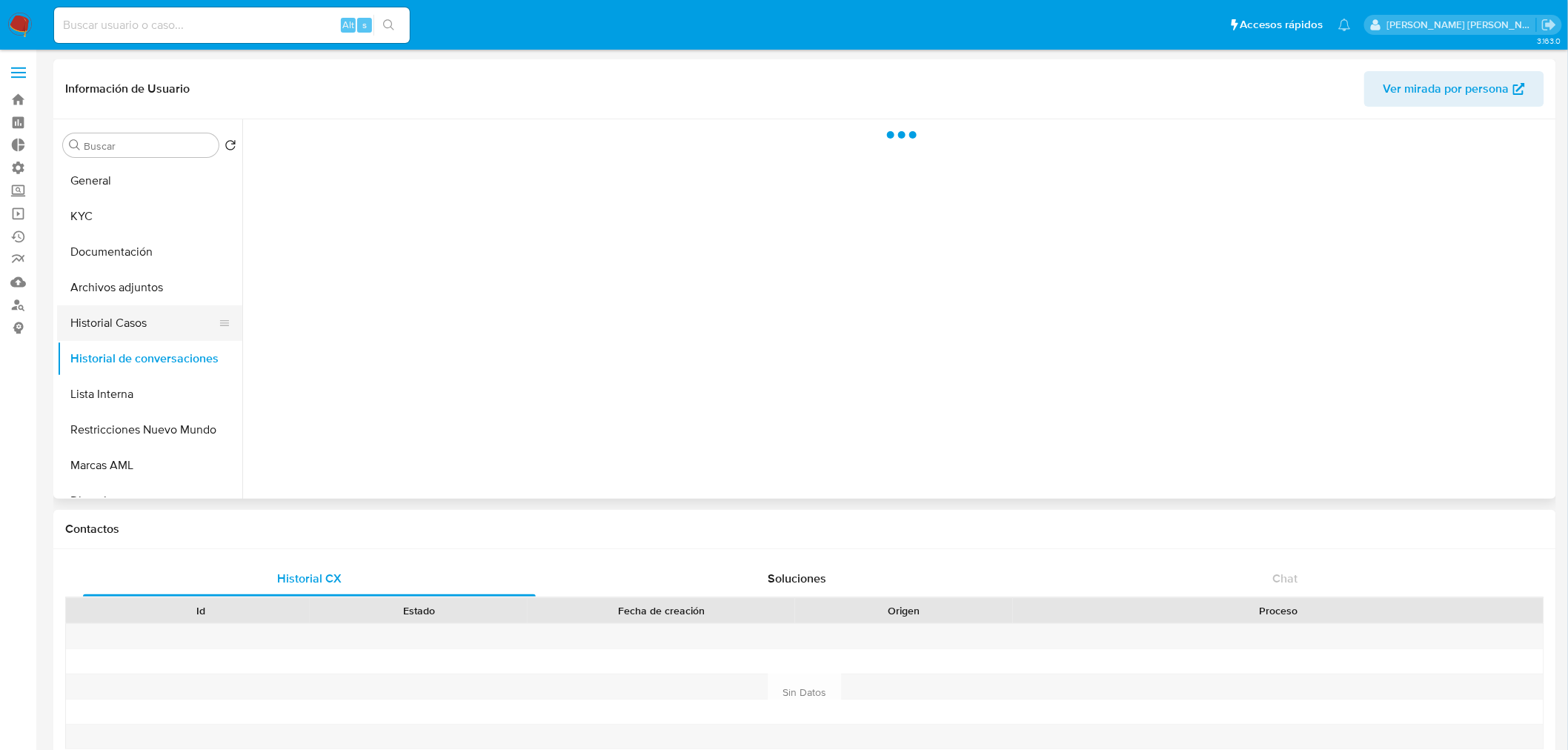
click at [151, 335] on button "Historial Casos" at bounding box center [144, 323] width 174 height 35
